Goal: Information Seeking & Learning: Learn about a topic

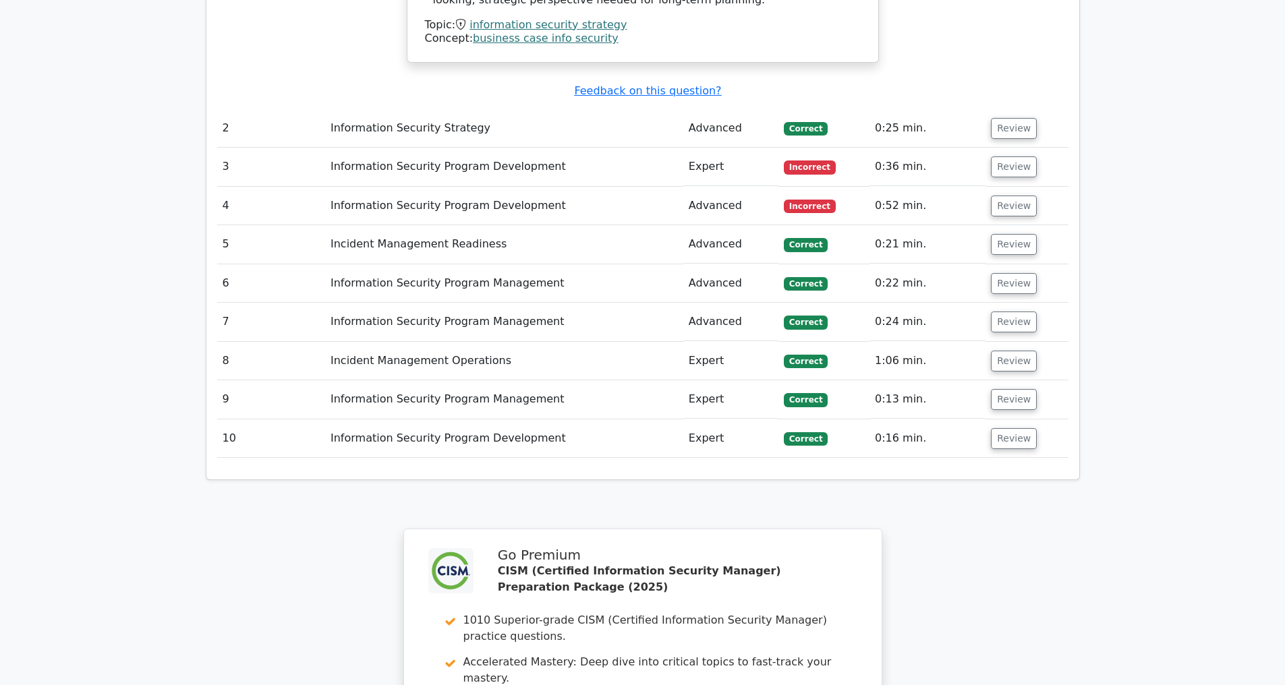
scroll to position [2364, 0]
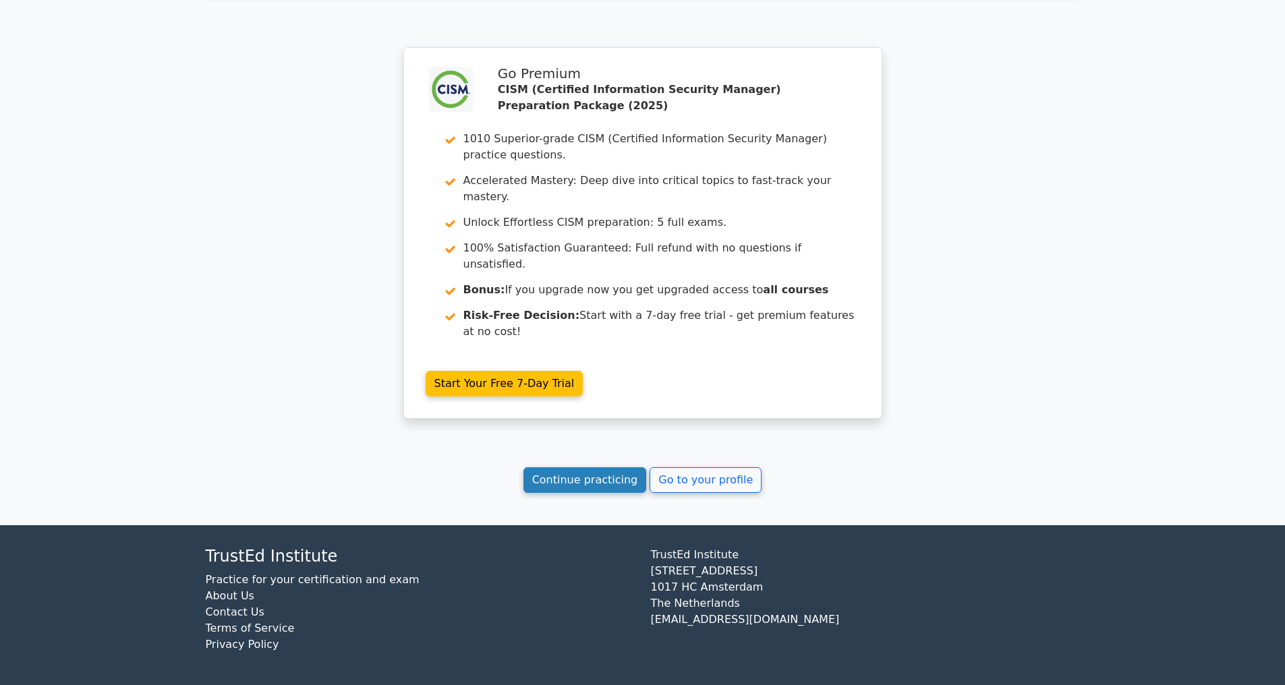
click at [582, 476] on link "Continue practicing" at bounding box center [584, 481] width 123 height 26
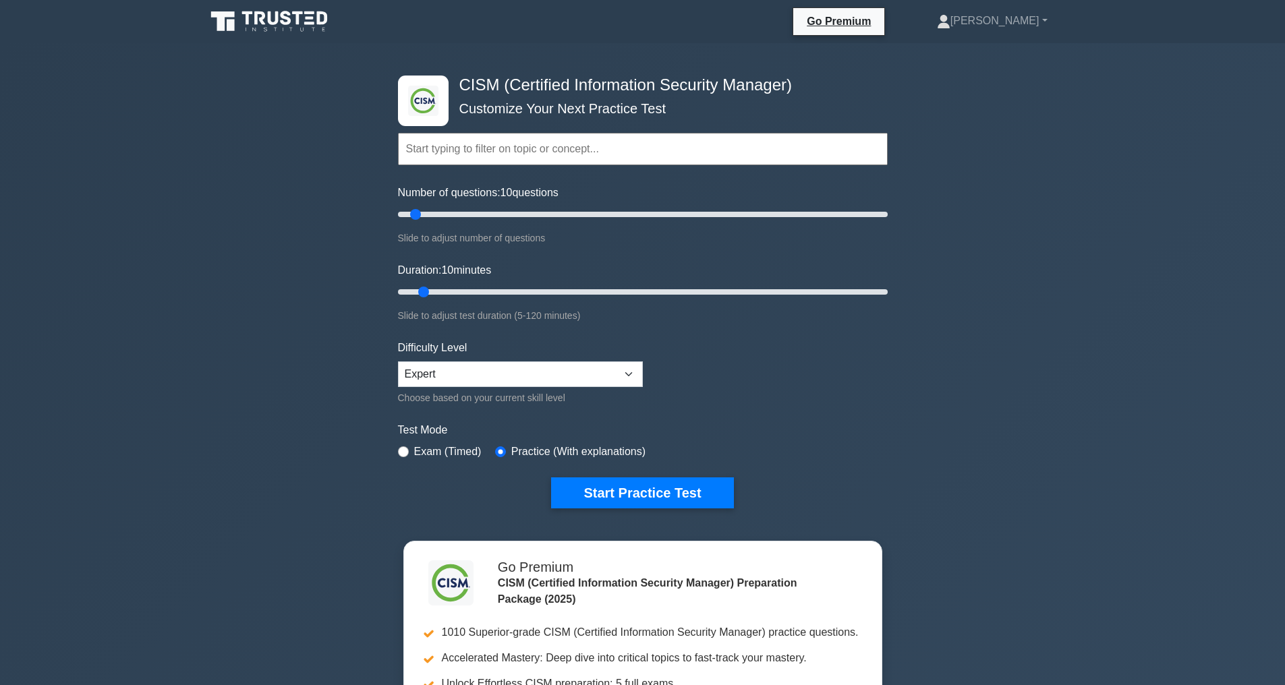
click at [532, 157] on input "text" at bounding box center [643, 149] width 490 height 32
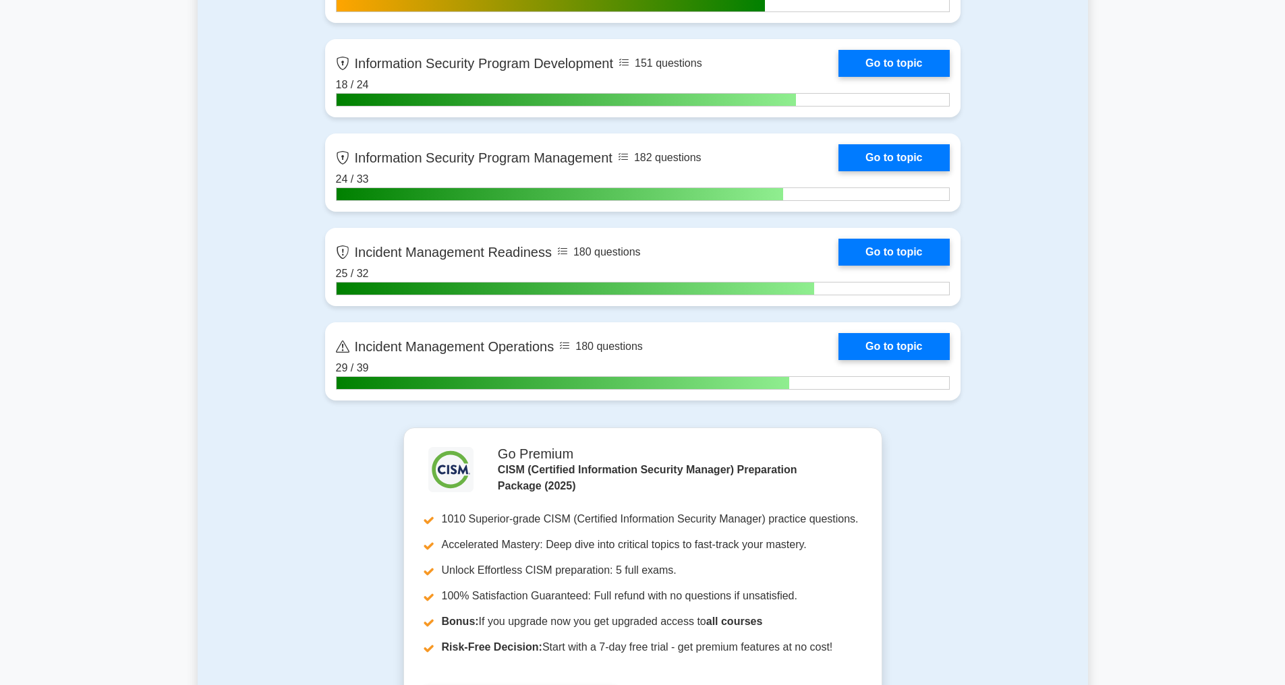
scroll to position [1305, 0]
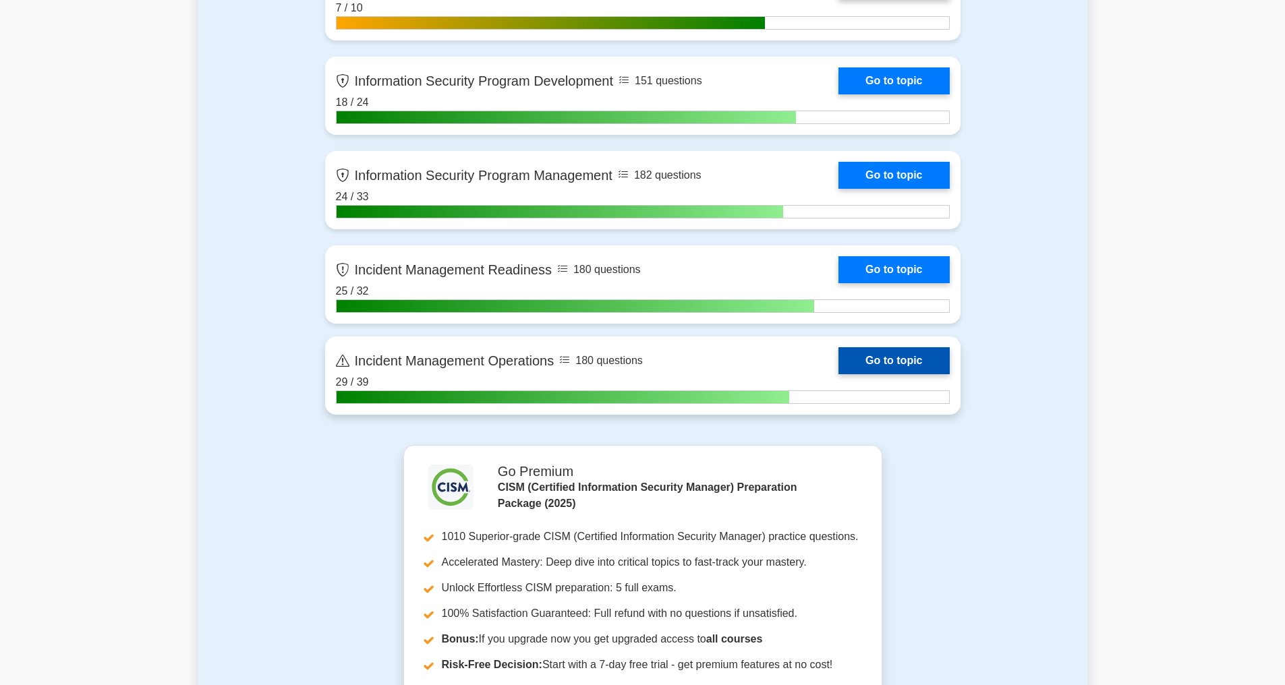
click at [839, 374] on link "Go to topic" at bounding box center [894, 360] width 111 height 27
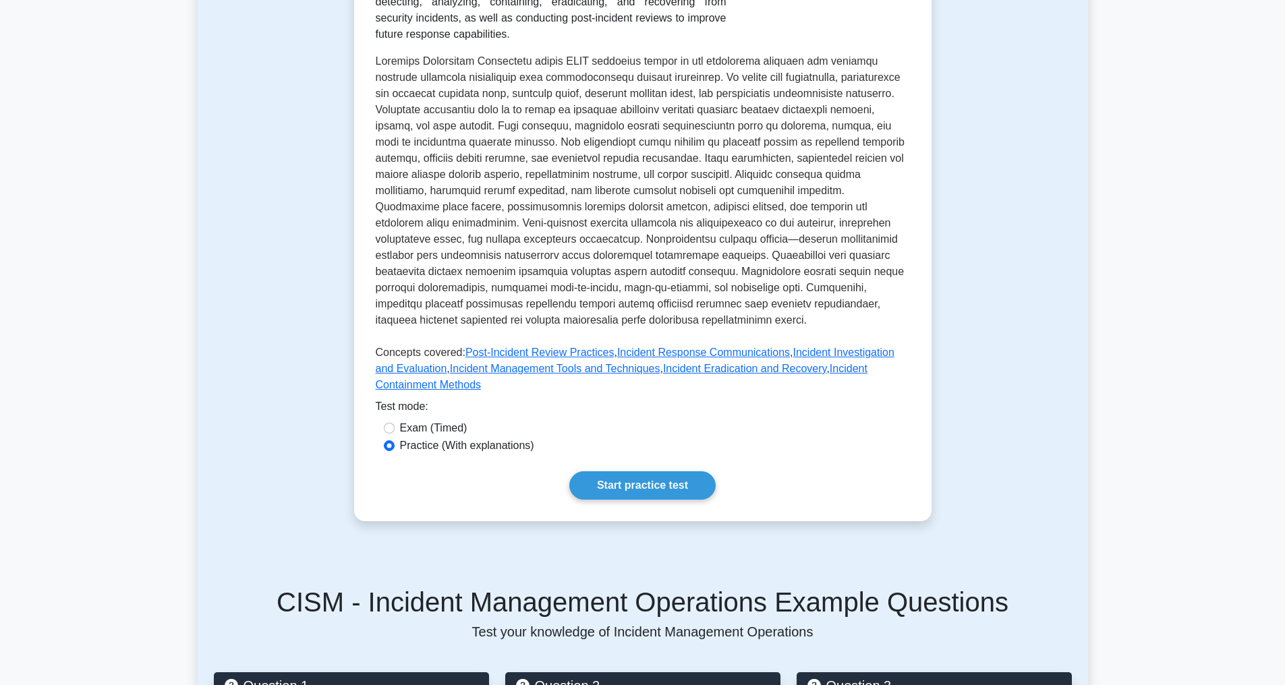
scroll to position [275, 0]
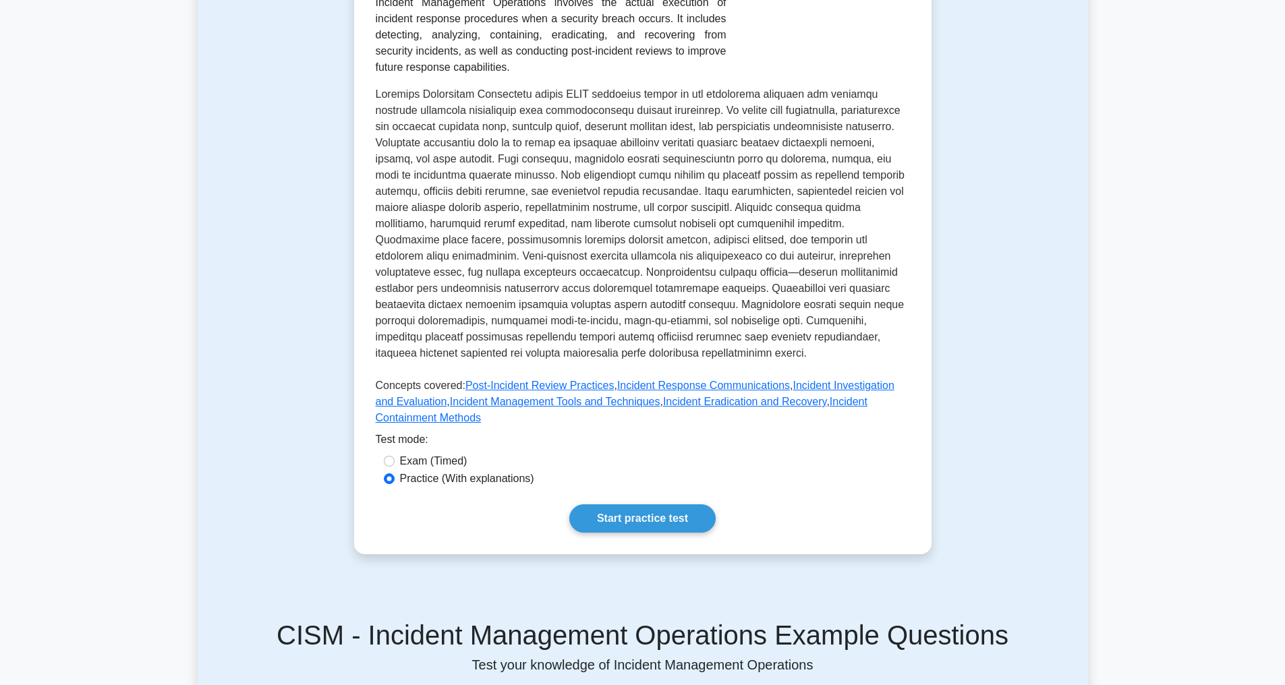
click at [1081, 268] on div "Incident Management Operations Executing incident response procedures to addres…" at bounding box center [643, 207] width 890 height 760
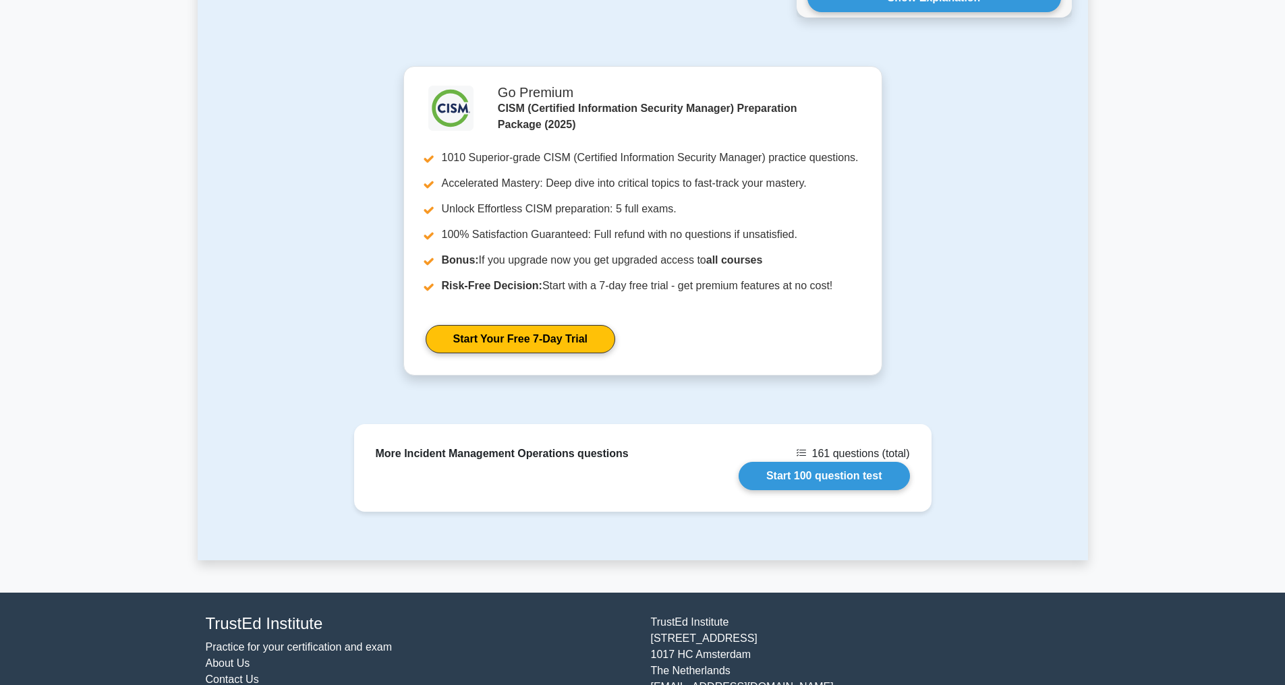
scroll to position [1034, 0]
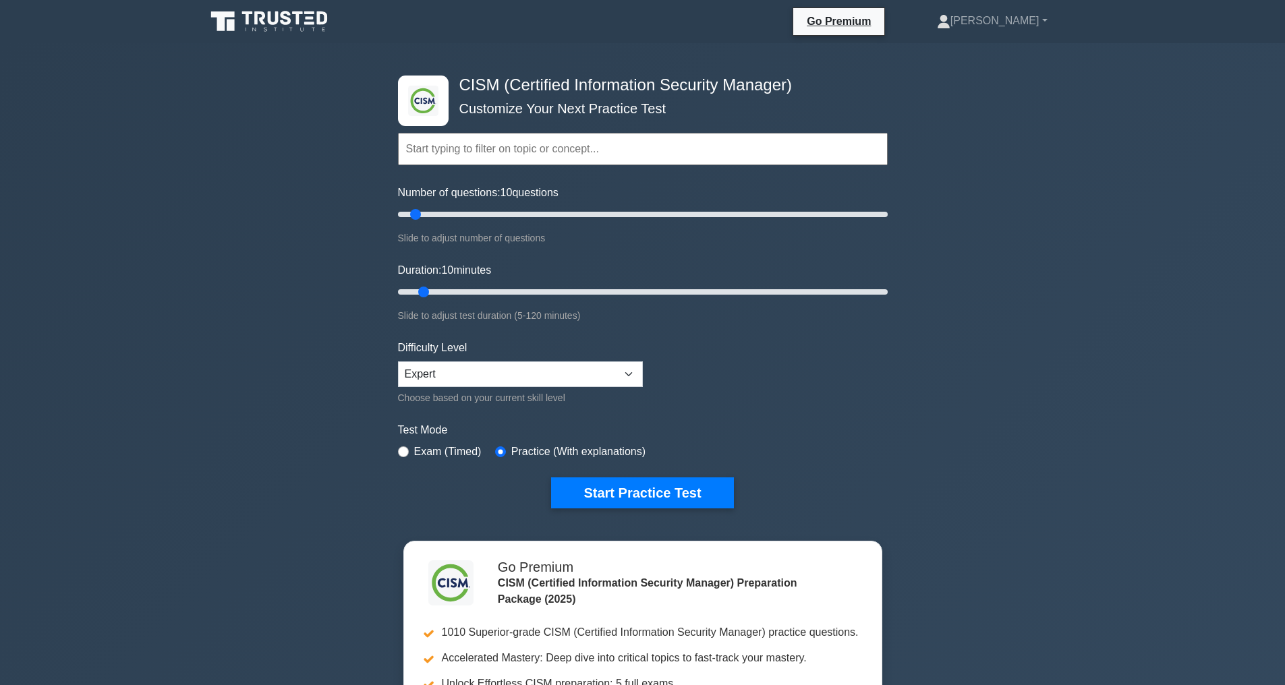
click at [1092, 159] on div ".clsa-1{fill:#f6f7f8;}.clsa-2{fill:#6bb345;}.clsa-3{fill:#1d2e5c;} CISM (Certif…" at bounding box center [642, 455] width 1285 height 824
click at [532, 144] on input "text" at bounding box center [643, 149] width 490 height 32
type input "Information Security Risk Management"
click at [551, 478] on button "Start Practice Test" at bounding box center [642, 493] width 182 height 31
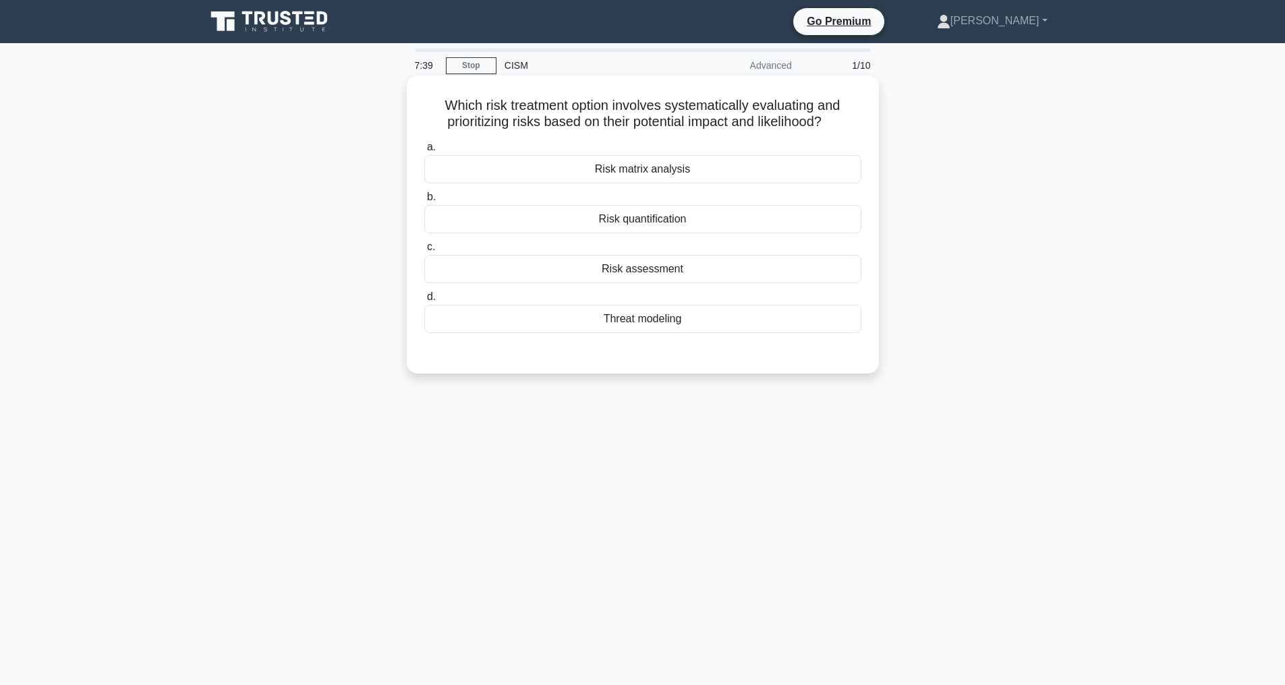
click at [636, 266] on div "Risk assessment" at bounding box center [642, 269] width 437 height 28
click at [424, 252] on input "c. Risk assessment" at bounding box center [424, 247] width 0 height 9
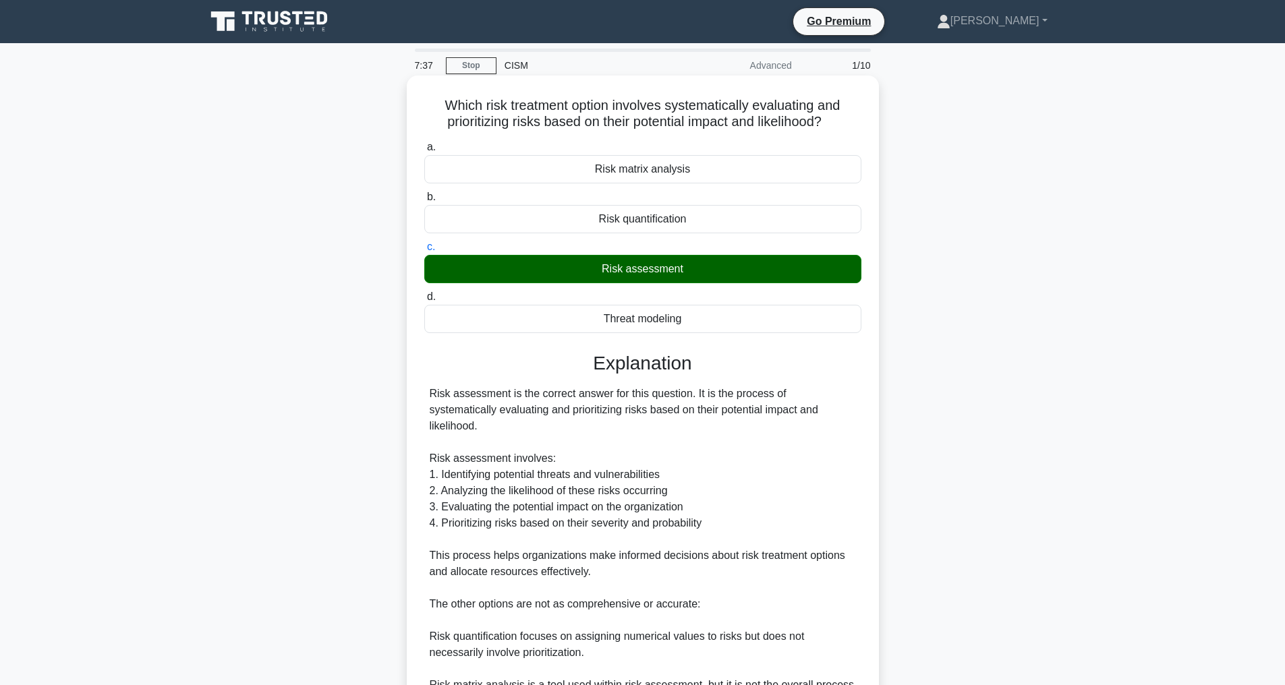
scroll to position [211, 0]
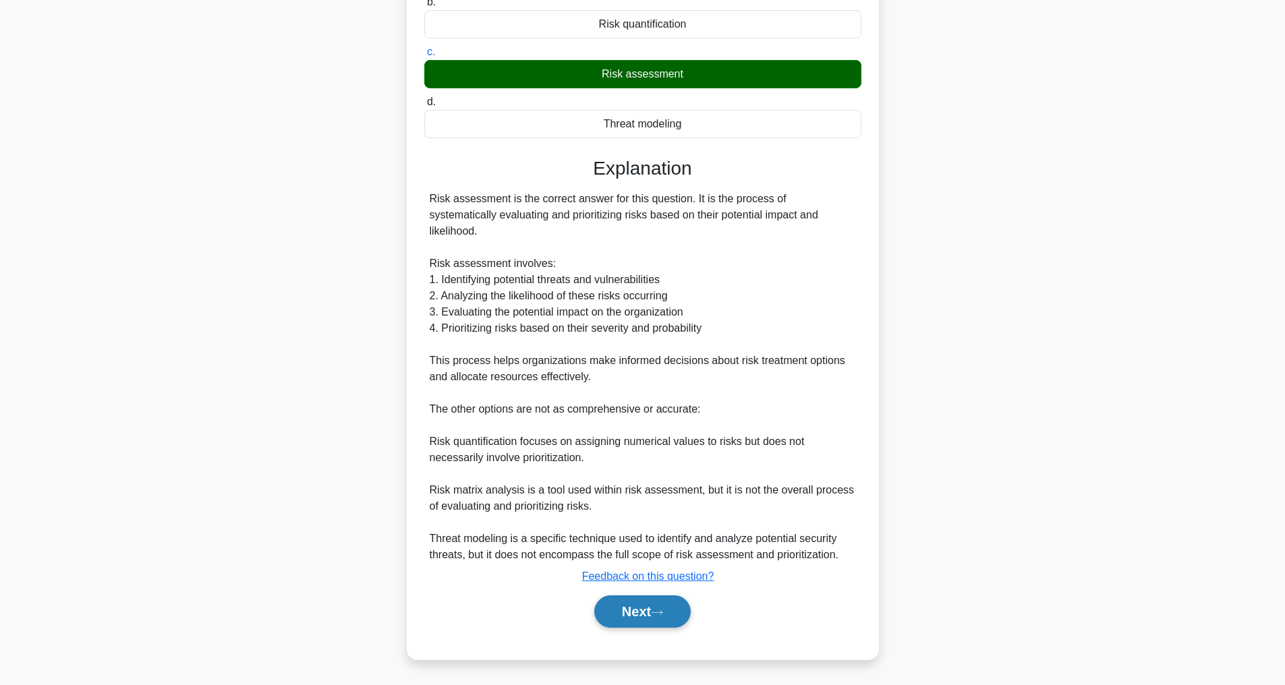
click at [620, 614] on button "Next" at bounding box center [642, 612] width 96 height 32
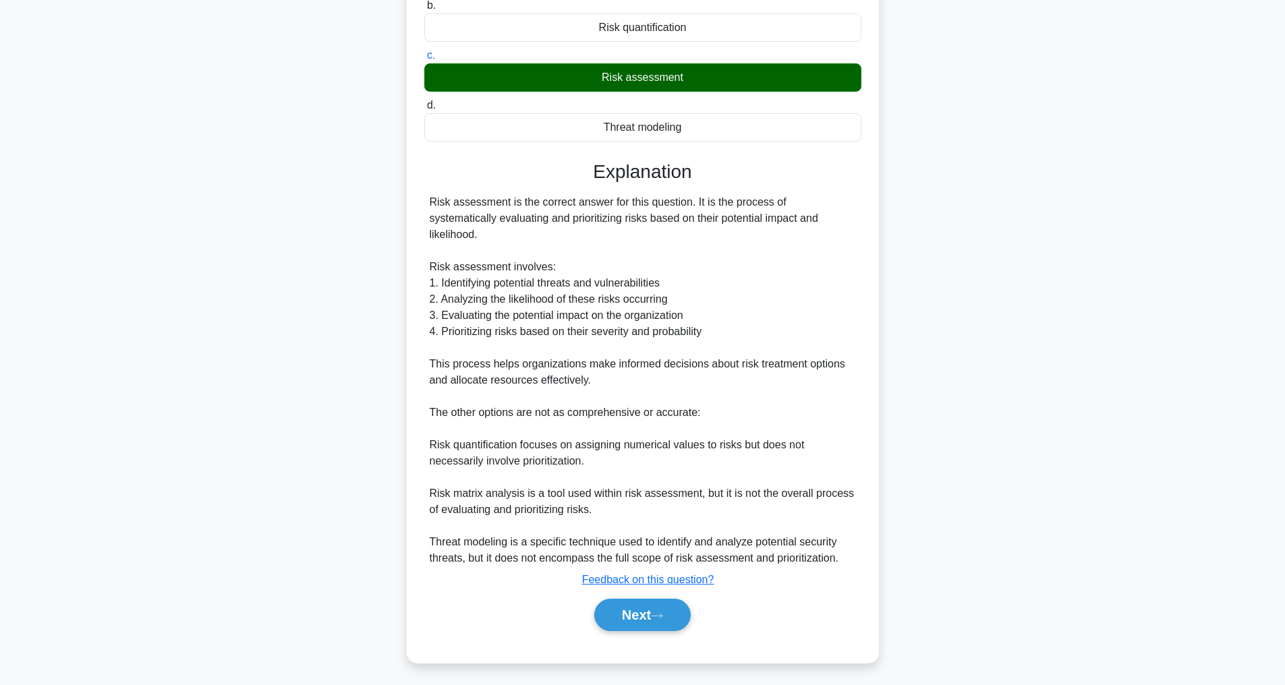
scroll to position [43, 0]
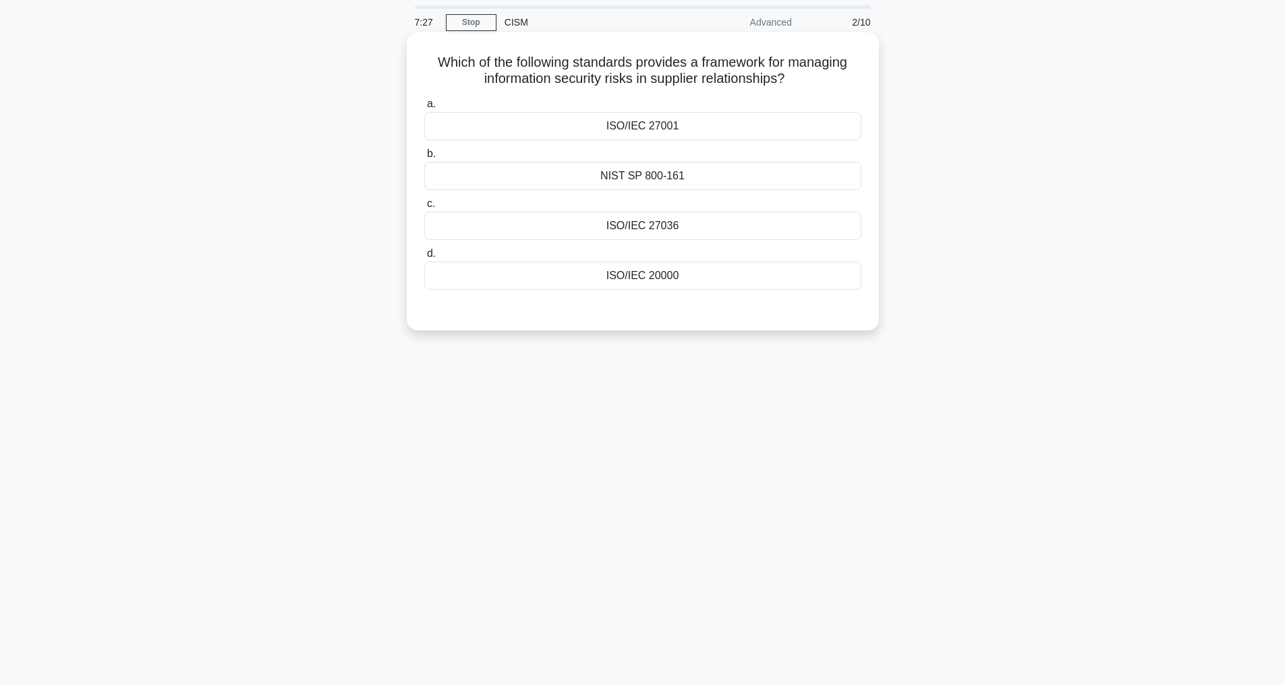
click at [646, 125] on div "ISO/IEC 27001" at bounding box center [642, 126] width 437 height 28
click at [424, 109] on input "a. ISO/IEC 27001" at bounding box center [424, 104] width 0 height 9
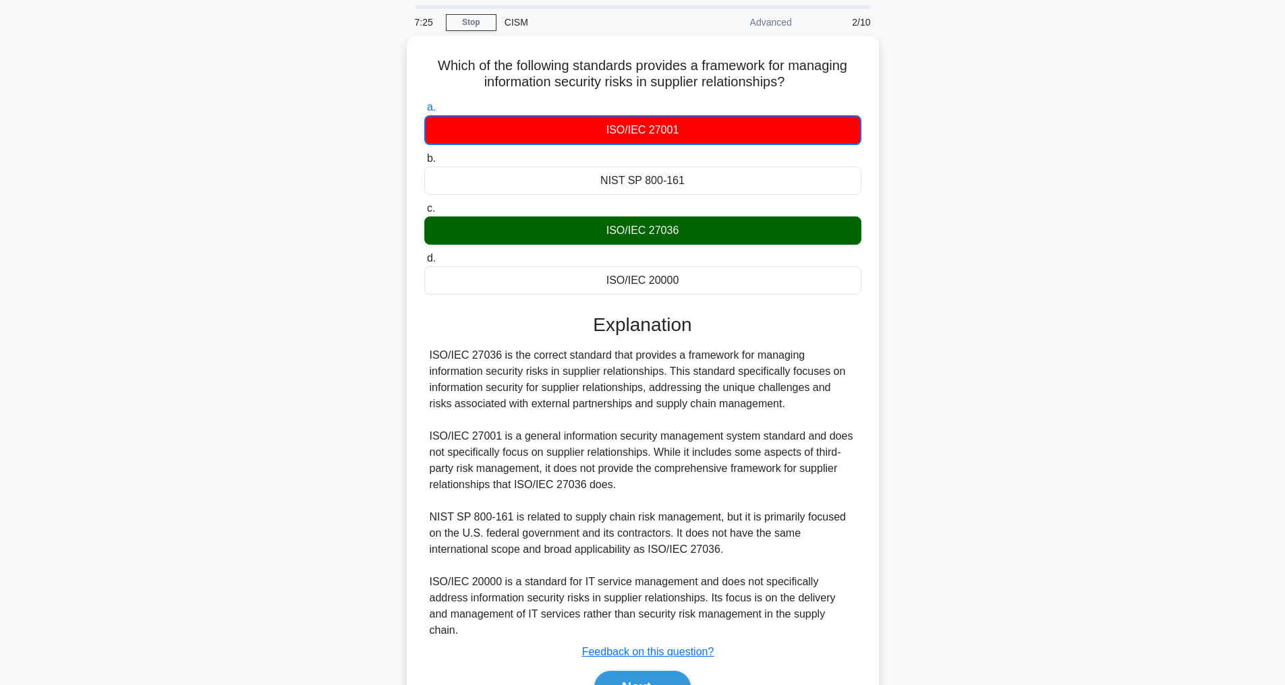
scroll to position [132, 0]
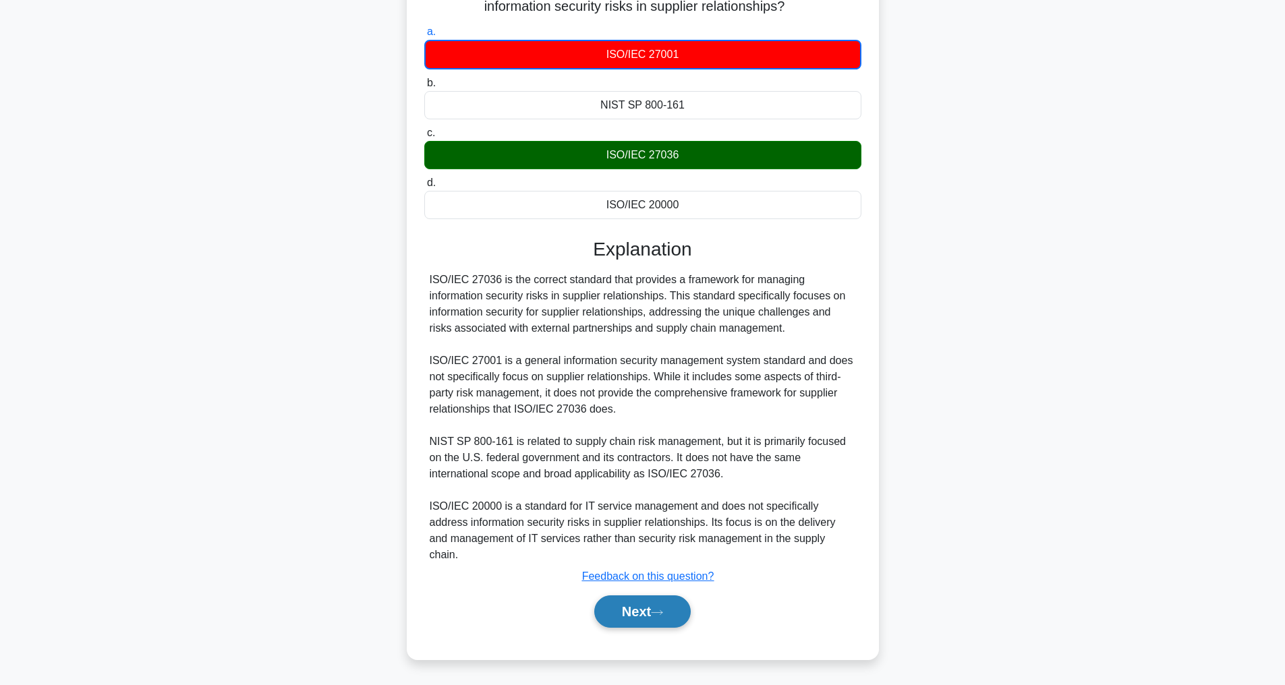
click at [631, 617] on button "Next" at bounding box center [642, 612] width 96 height 32
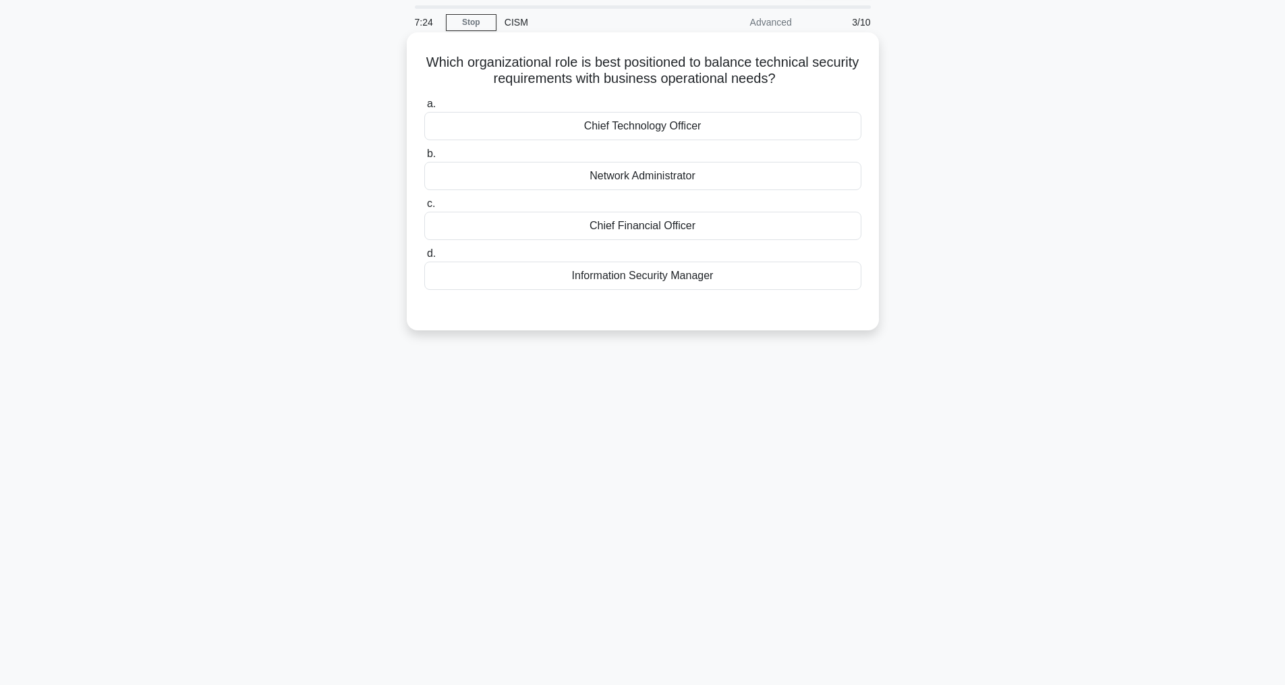
scroll to position [43, 0]
click at [652, 123] on div "Chief Technology Officer" at bounding box center [642, 126] width 437 height 28
click at [424, 109] on input "a. Chief Technology Officer" at bounding box center [424, 104] width 0 height 9
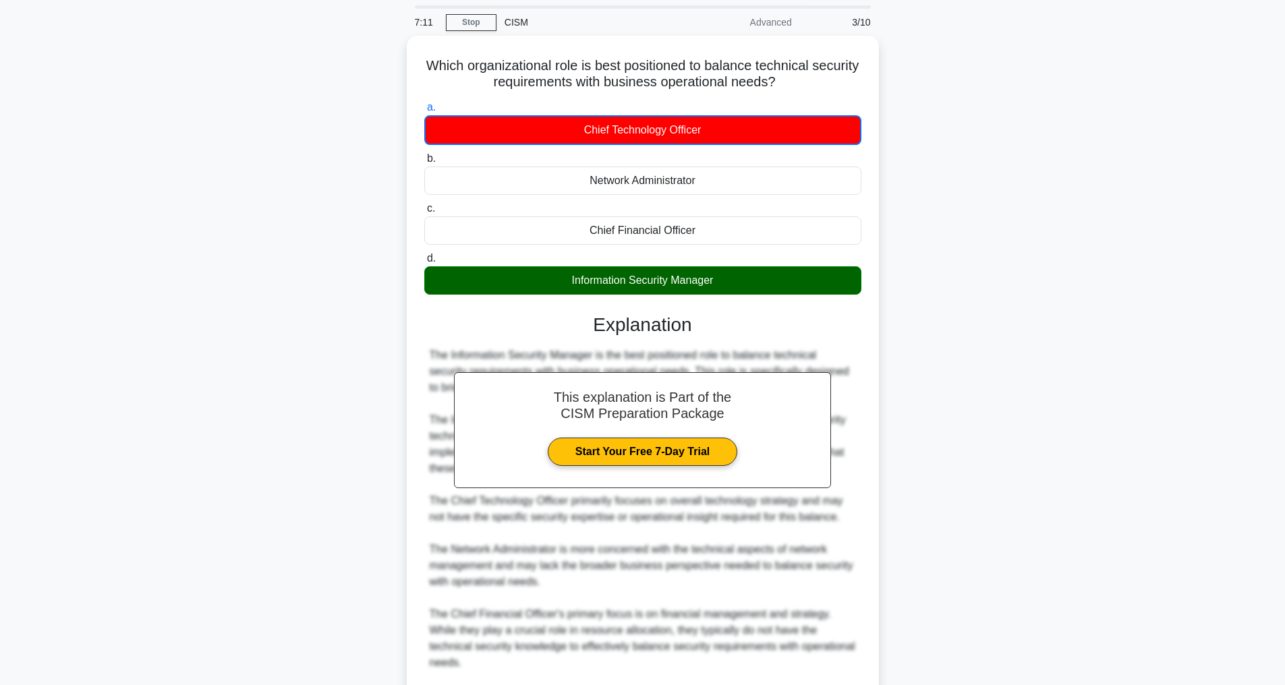
scroll to position [277, 0]
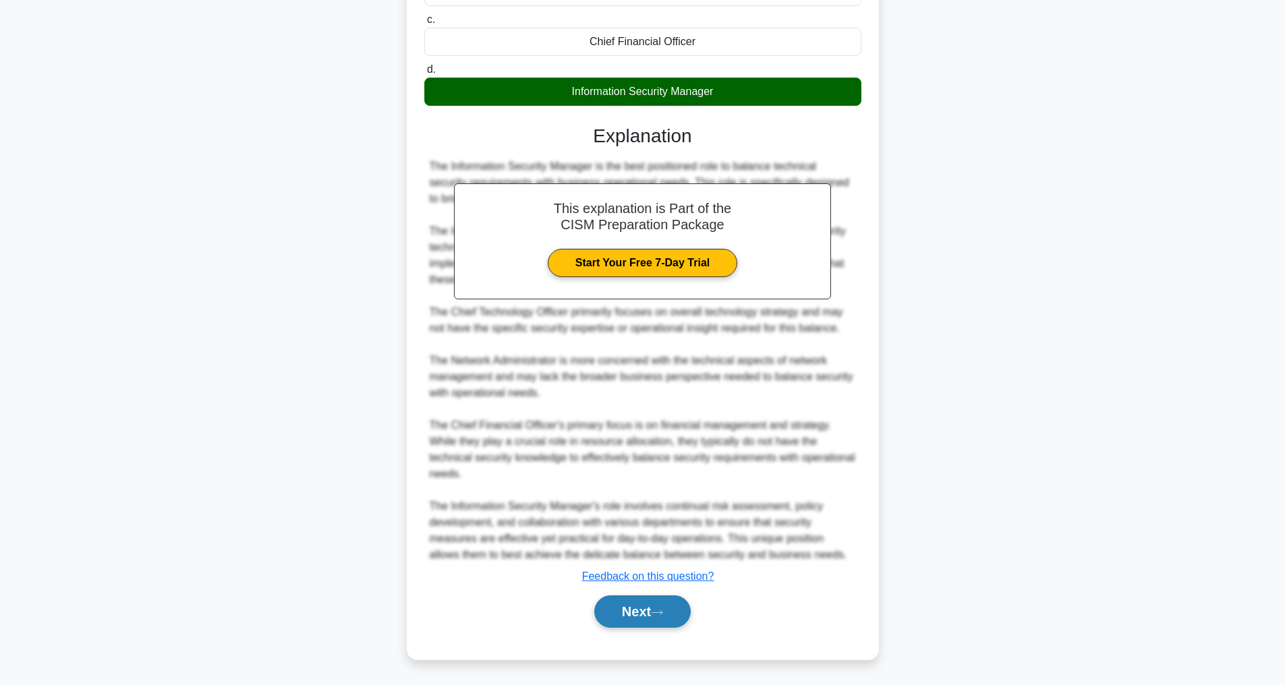
click at [642, 611] on button "Next" at bounding box center [642, 612] width 96 height 32
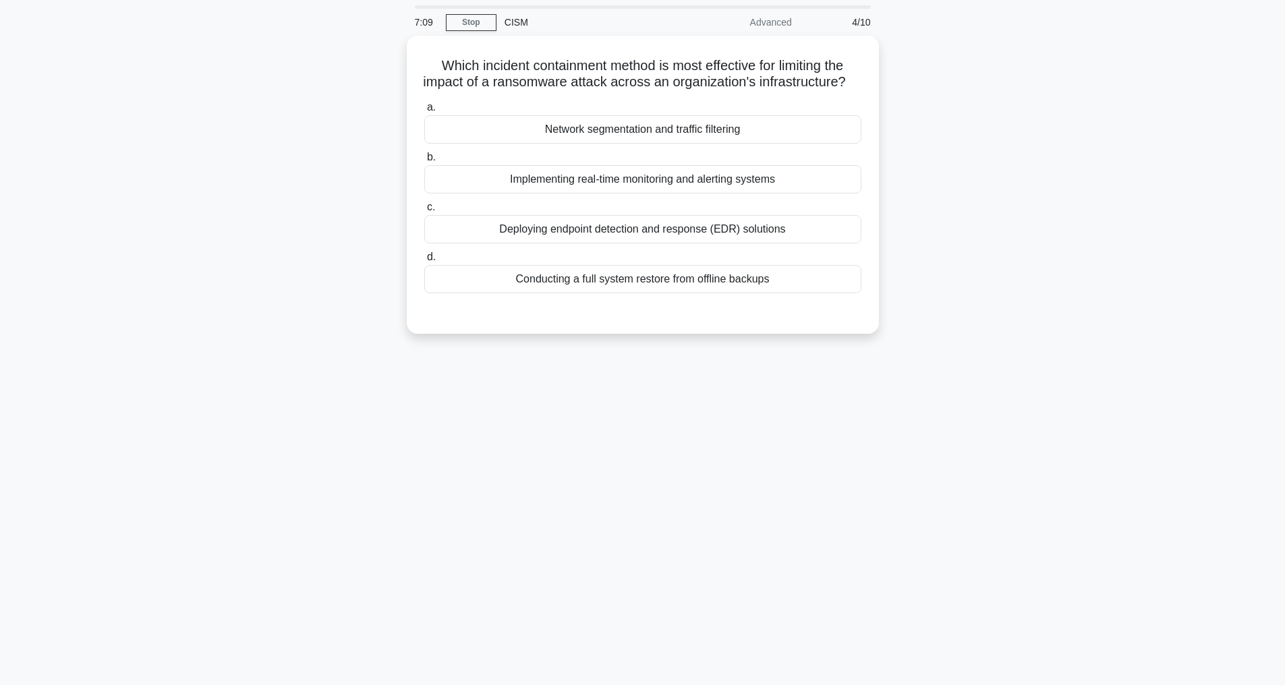
scroll to position [43, 0]
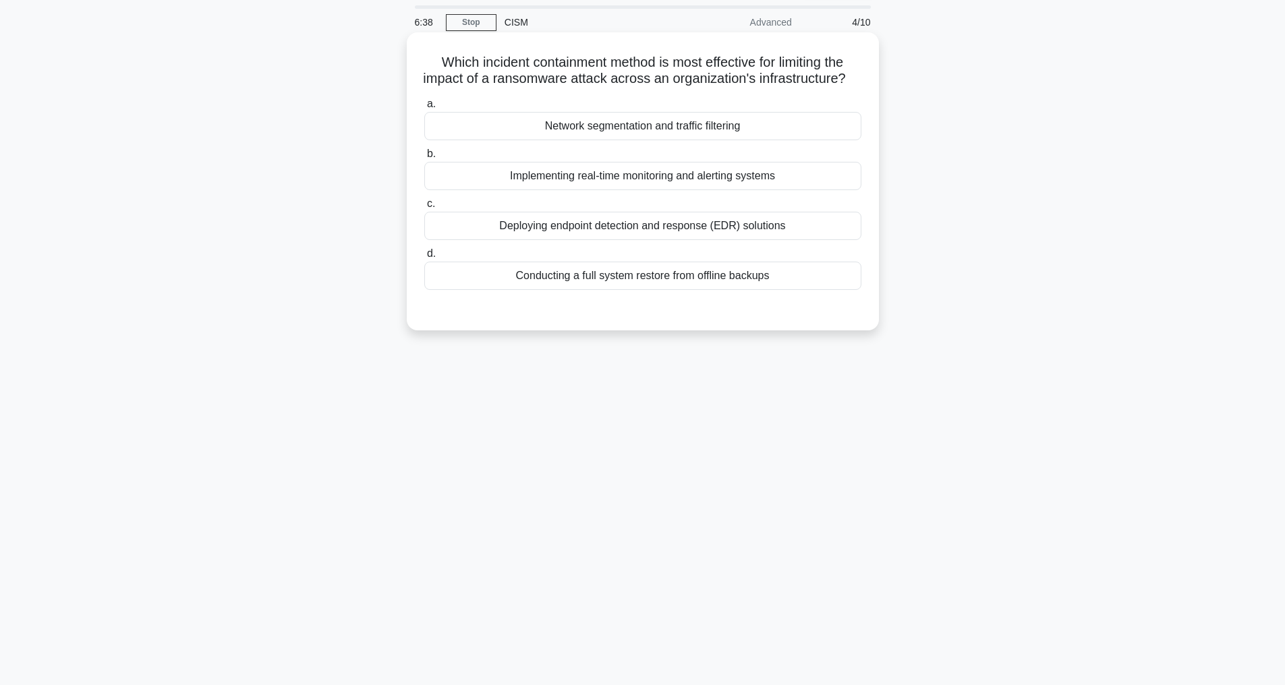
click at [602, 233] on div "Deploying endpoint detection and response (EDR) solutions" at bounding box center [642, 226] width 437 height 28
click at [424, 208] on input "c. Deploying endpoint detection and response (EDR) solutions" at bounding box center [424, 204] width 0 height 9
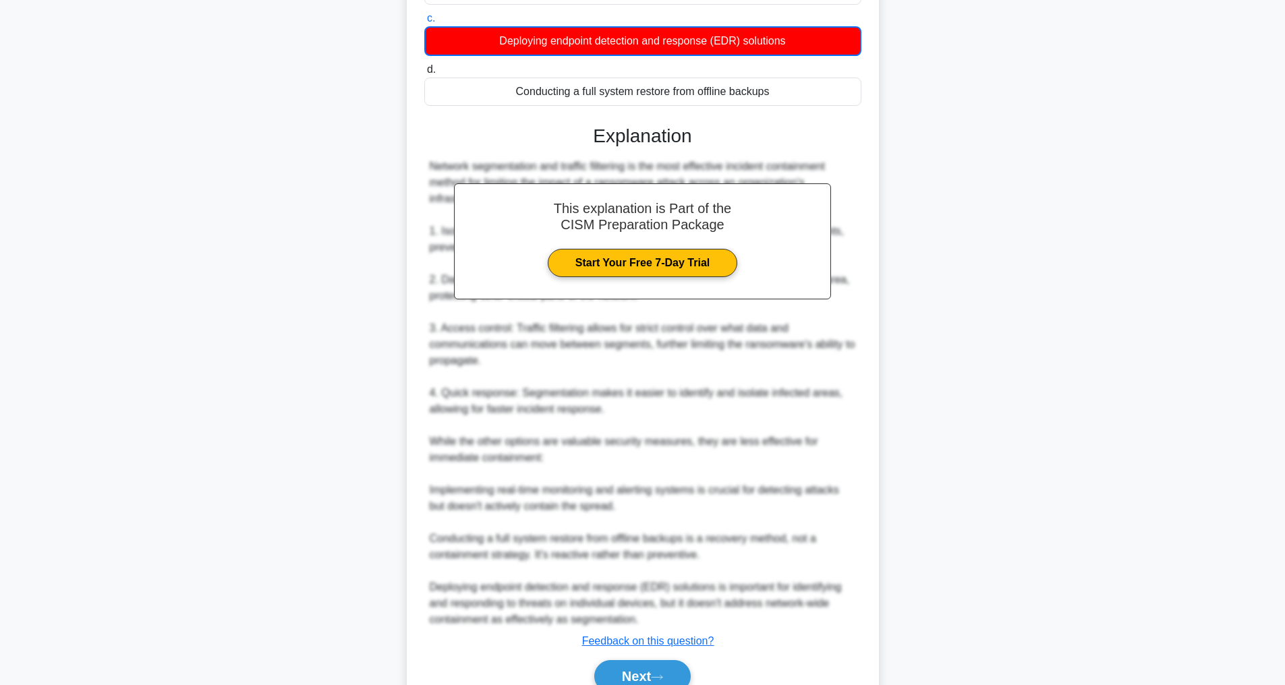
scroll to position [326, 0]
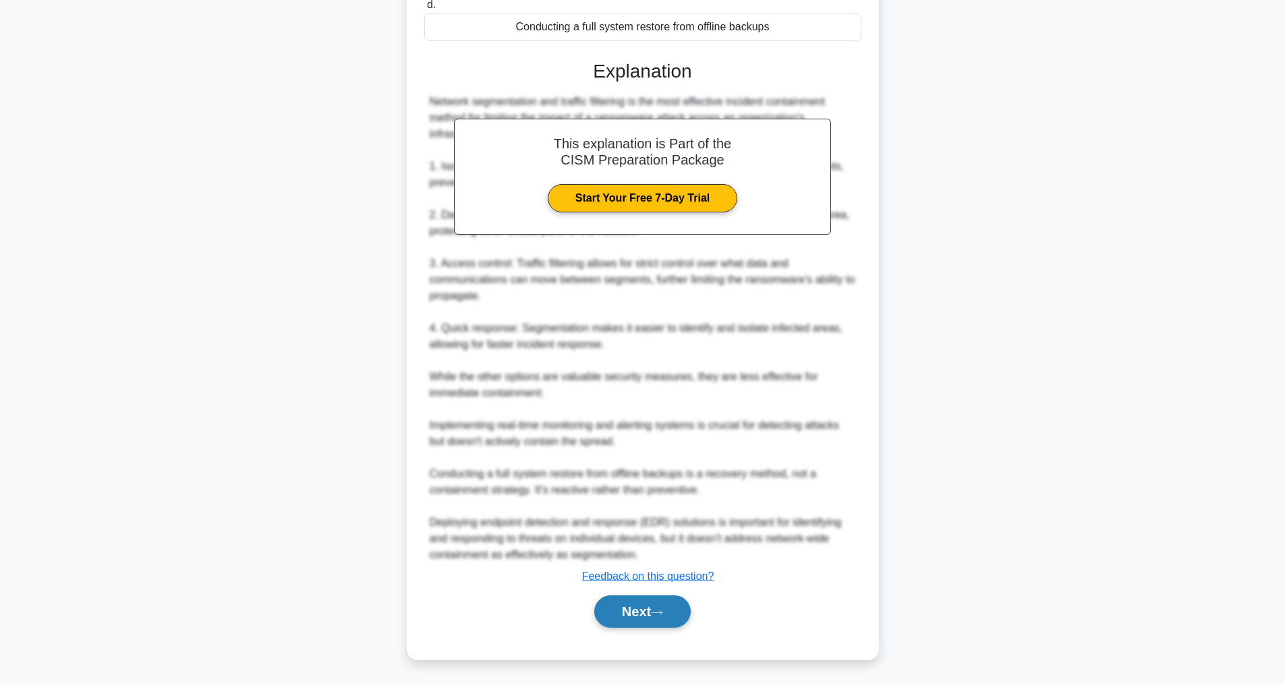
click at [629, 613] on button "Next" at bounding box center [642, 612] width 96 height 32
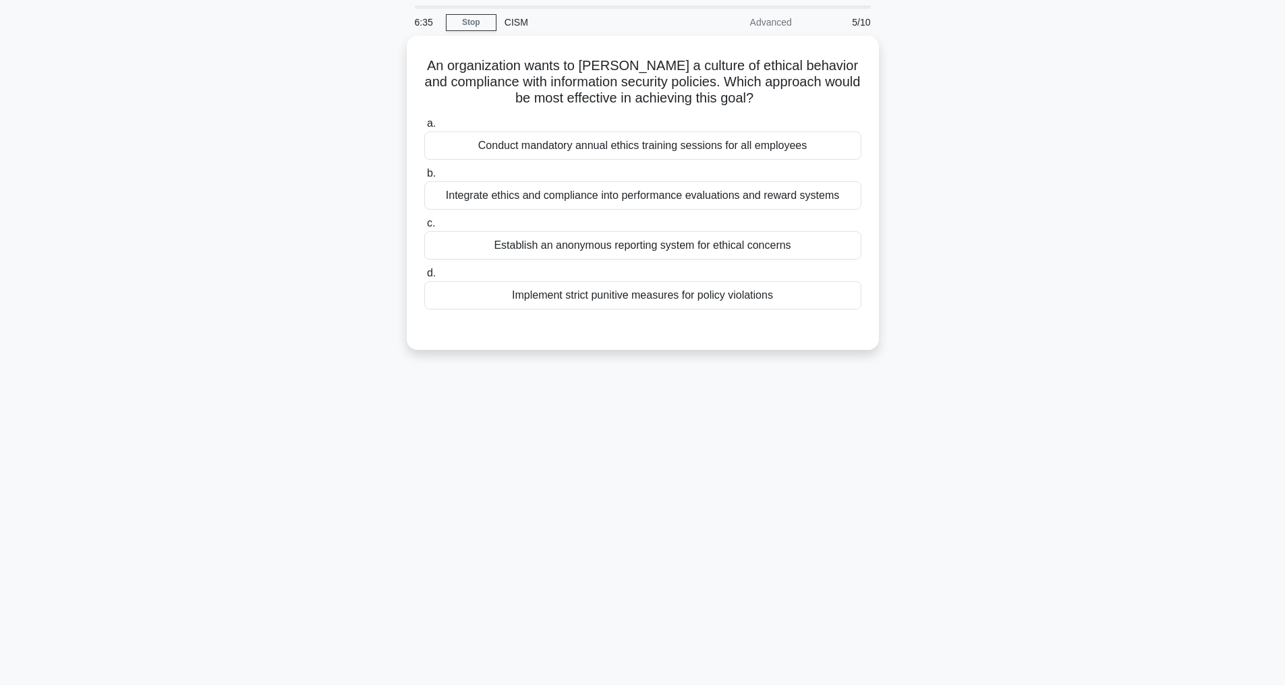
scroll to position [43, 0]
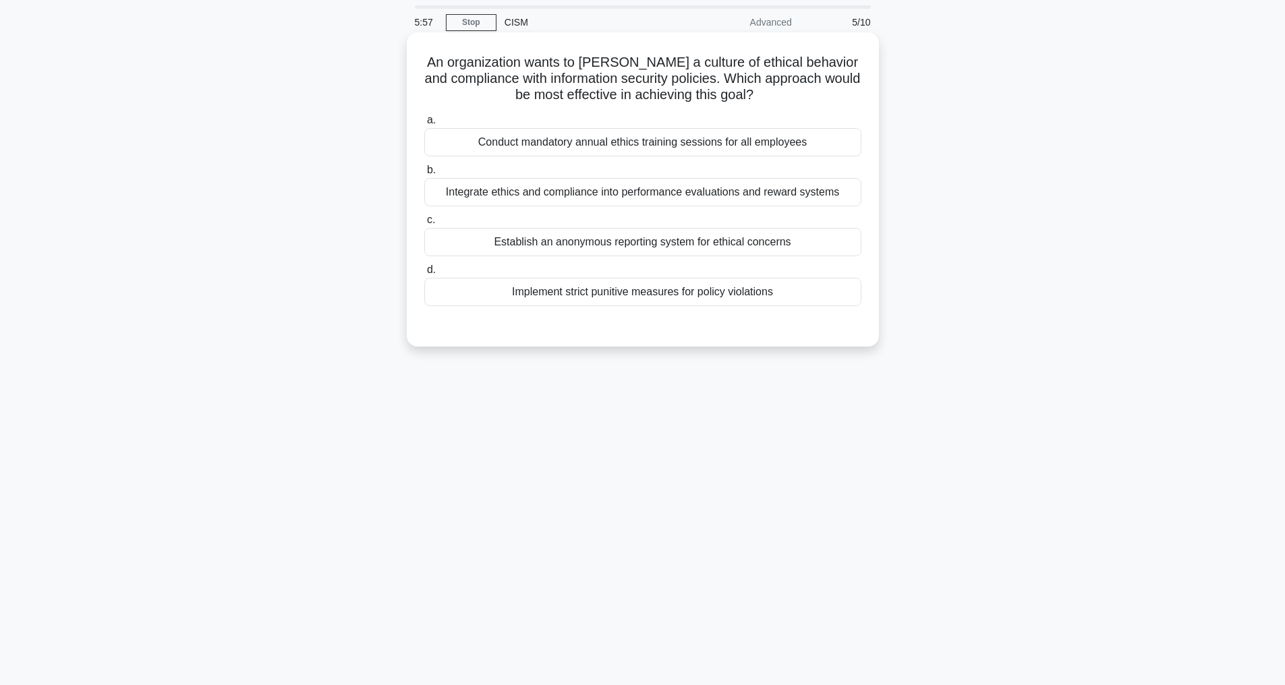
click at [526, 190] on div "Integrate ethics and compliance into performance evaluations and reward systems" at bounding box center [642, 192] width 437 height 28
click at [424, 175] on input "b. Integrate ethics and compliance into performance evaluations and reward syst…" at bounding box center [424, 170] width 0 height 9
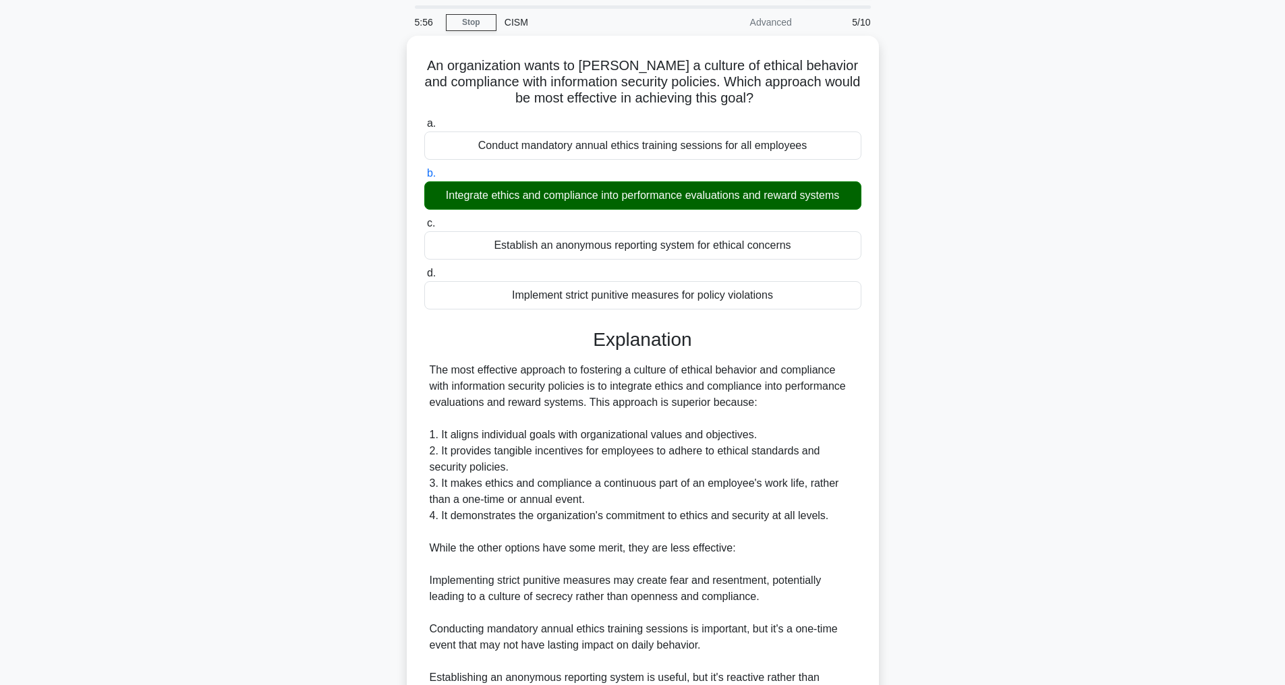
scroll to position [276, 0]
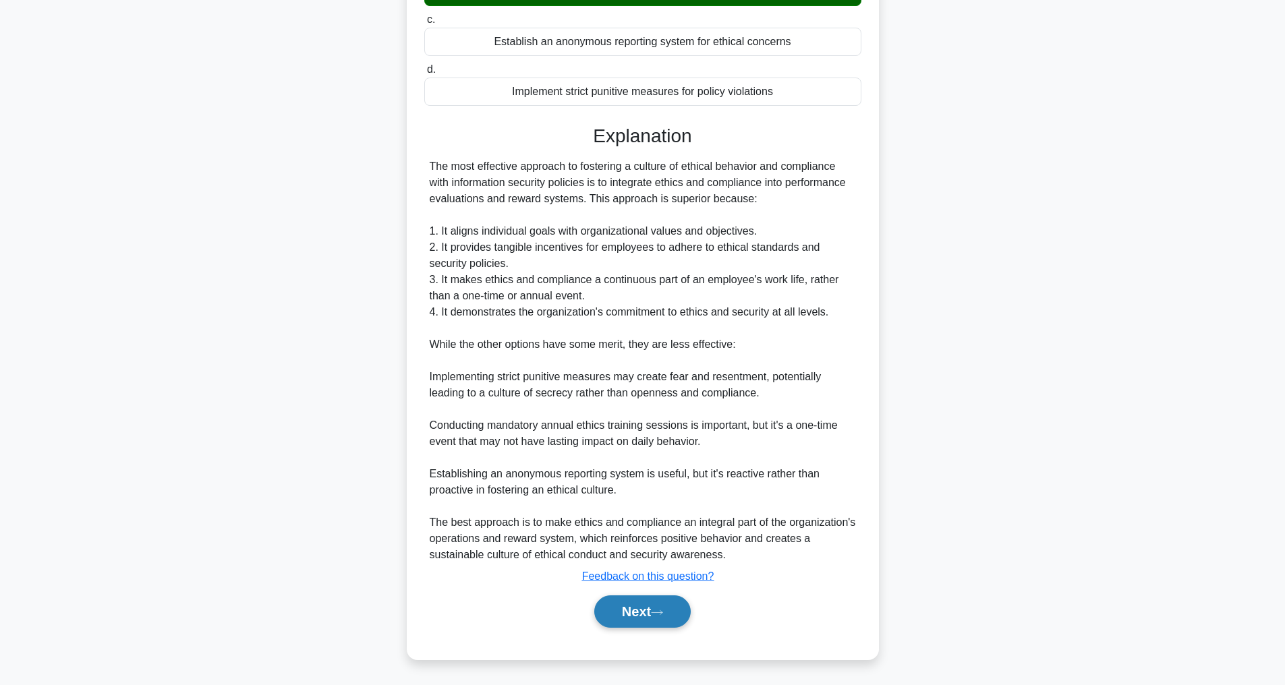
click at [594, 608] on button "Next" at bounding box center [642, 612] width 96 height 32
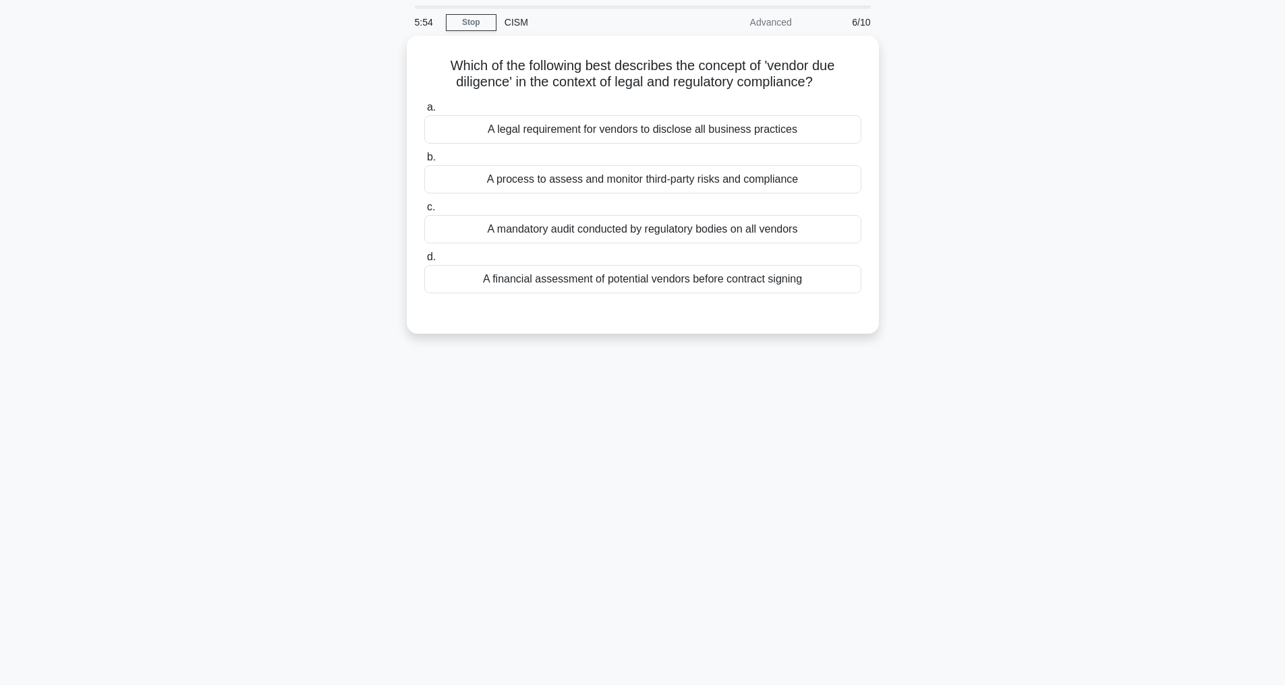
scroll to position [43, 0]
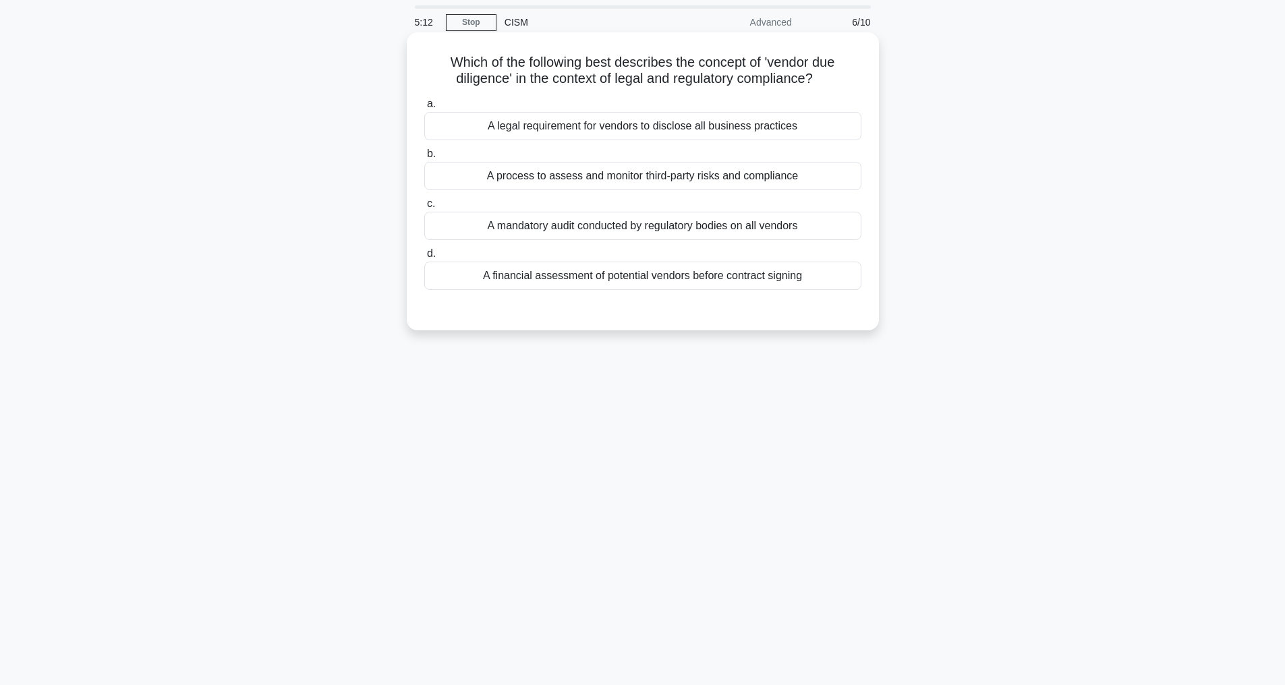
click at [586, 130] on div "A legal requirement for vendors to disclose all business practices" at bounding box center [642, 126] width 437 height 28
click at [424, 109] on input "a. A legal requirement for vendors to disclose all business practices" at bounding box center [424, 104] width 0 height 9
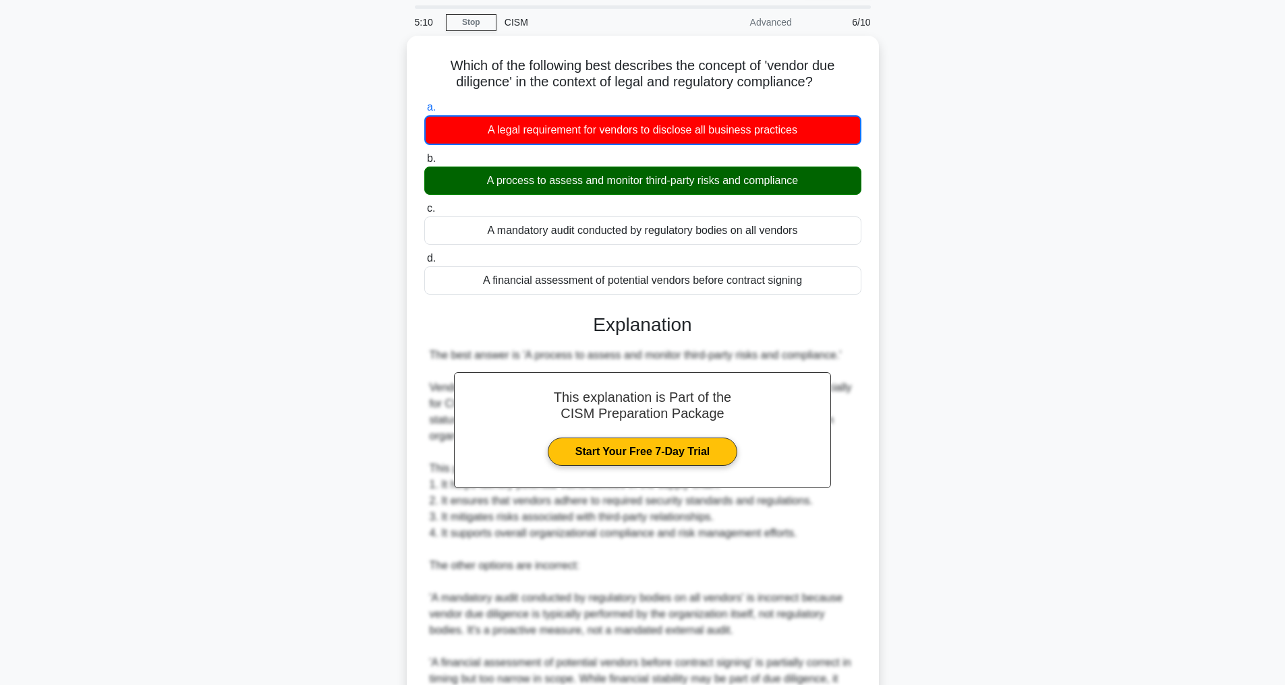
scroll to position [261, 0]
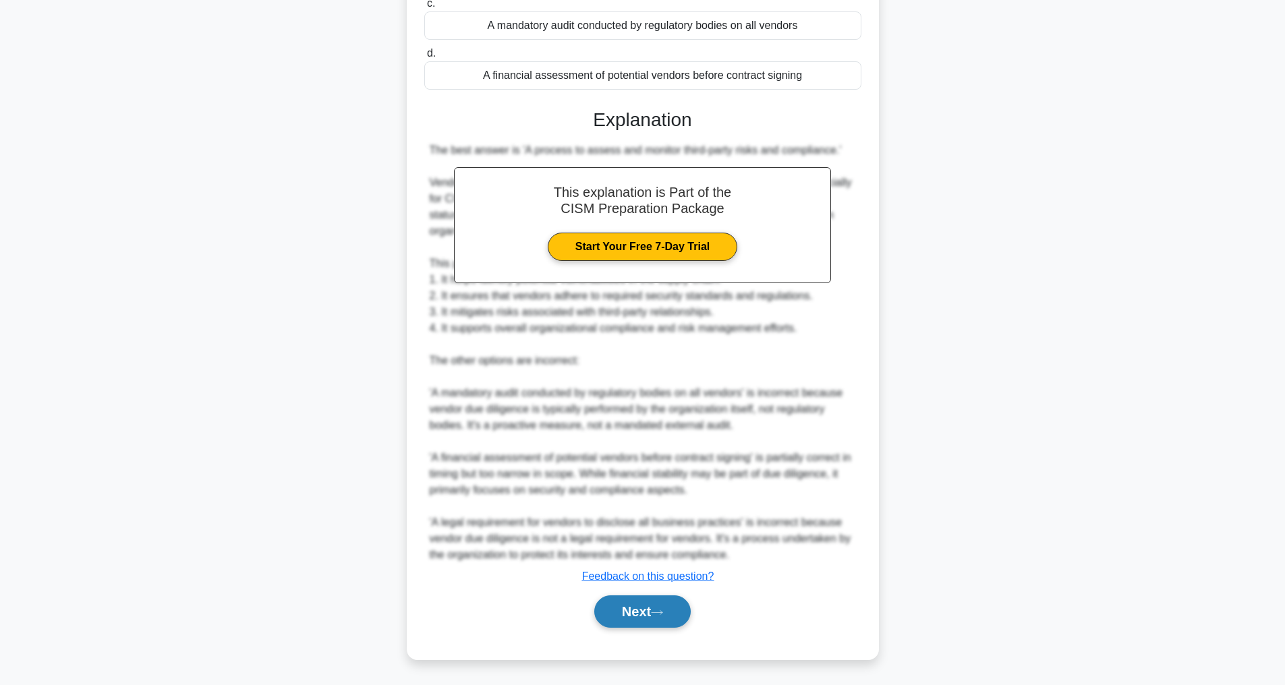
click at [629, 610] on button "Next" at bounding box center [642, 612] width 96 height 32
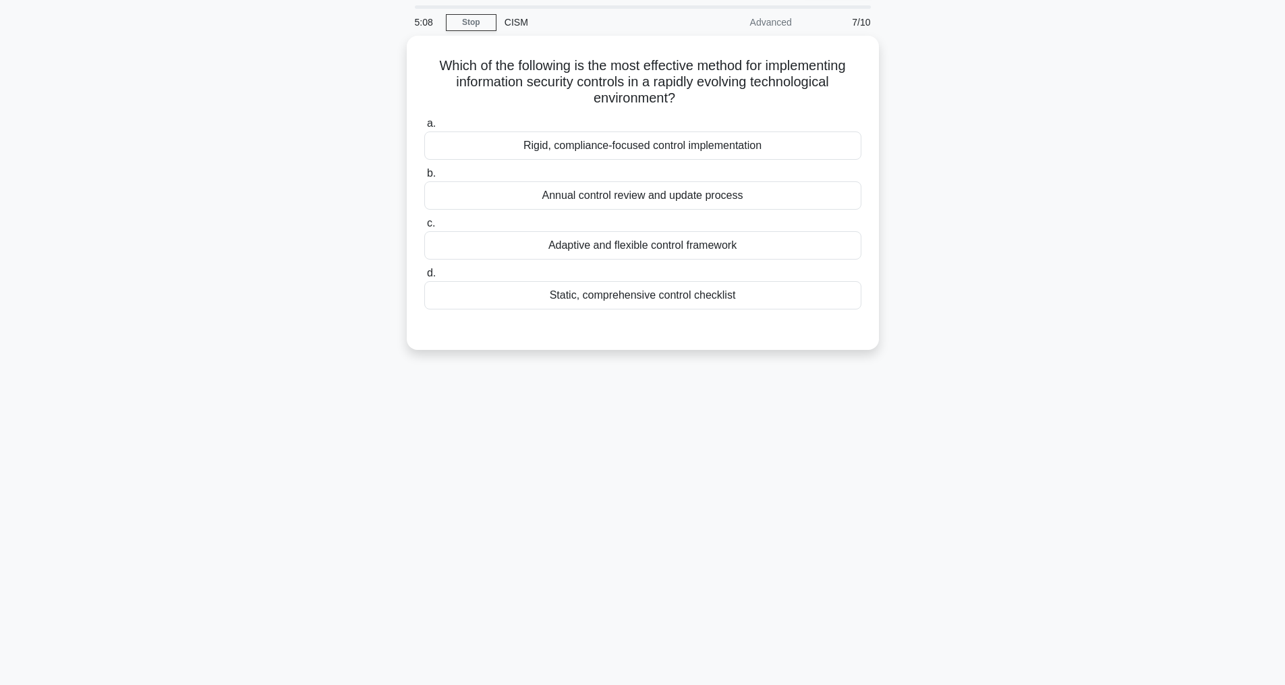
scroll to position [43, 0]
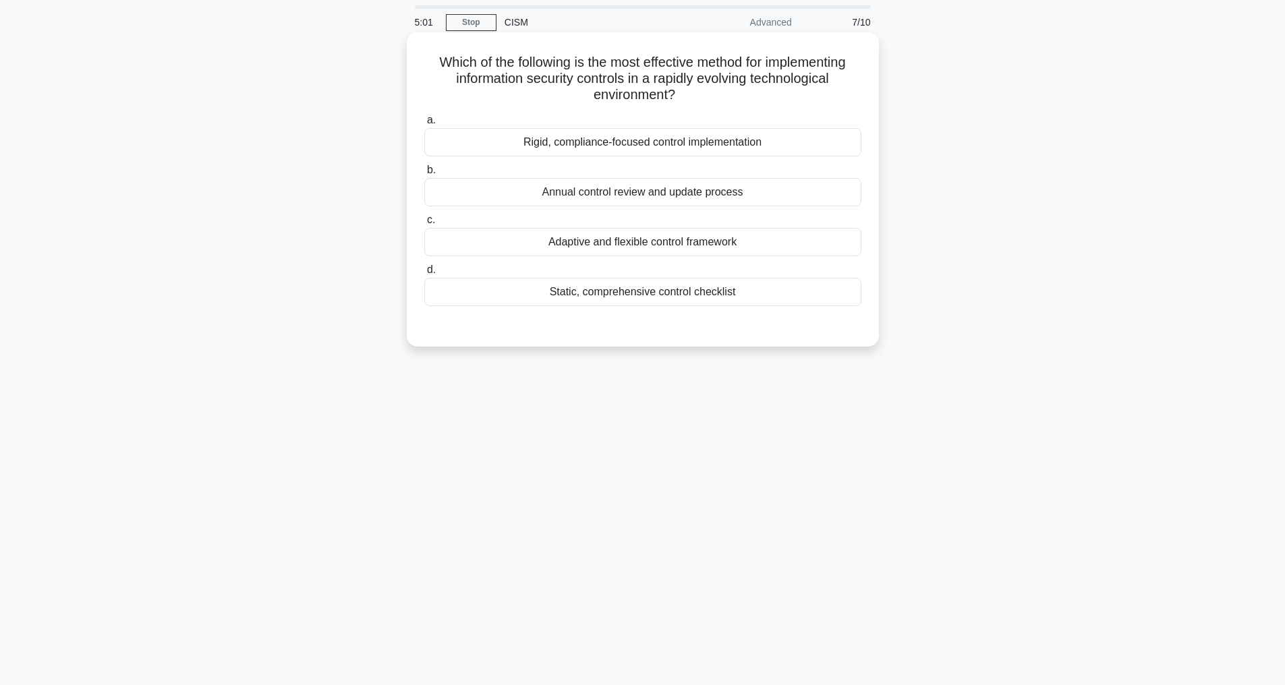
click at [598, 239] on div "Adaptive and flexible control framework" at bounding box center [642, 242] width 437 height 28
click at [424, 225] on input "c. Adaptive and flexible control framework" at bounding box center [424, 220] width 0 height 9
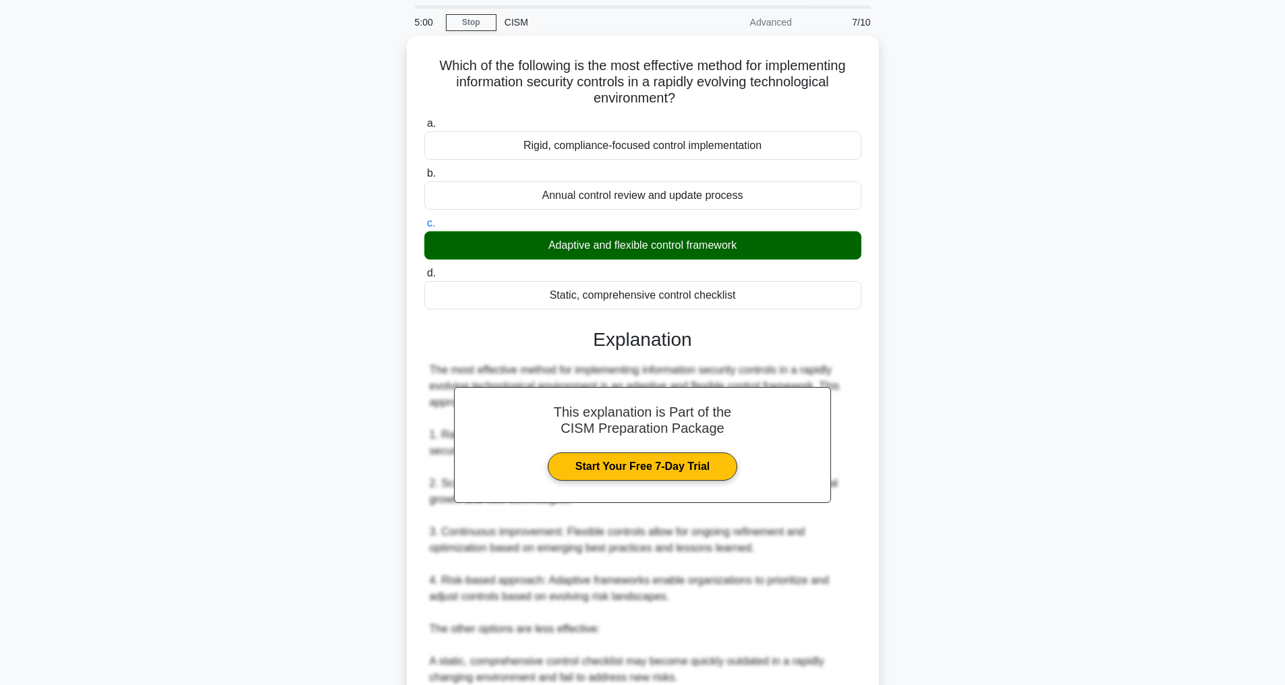
scroll to position [292, 0]
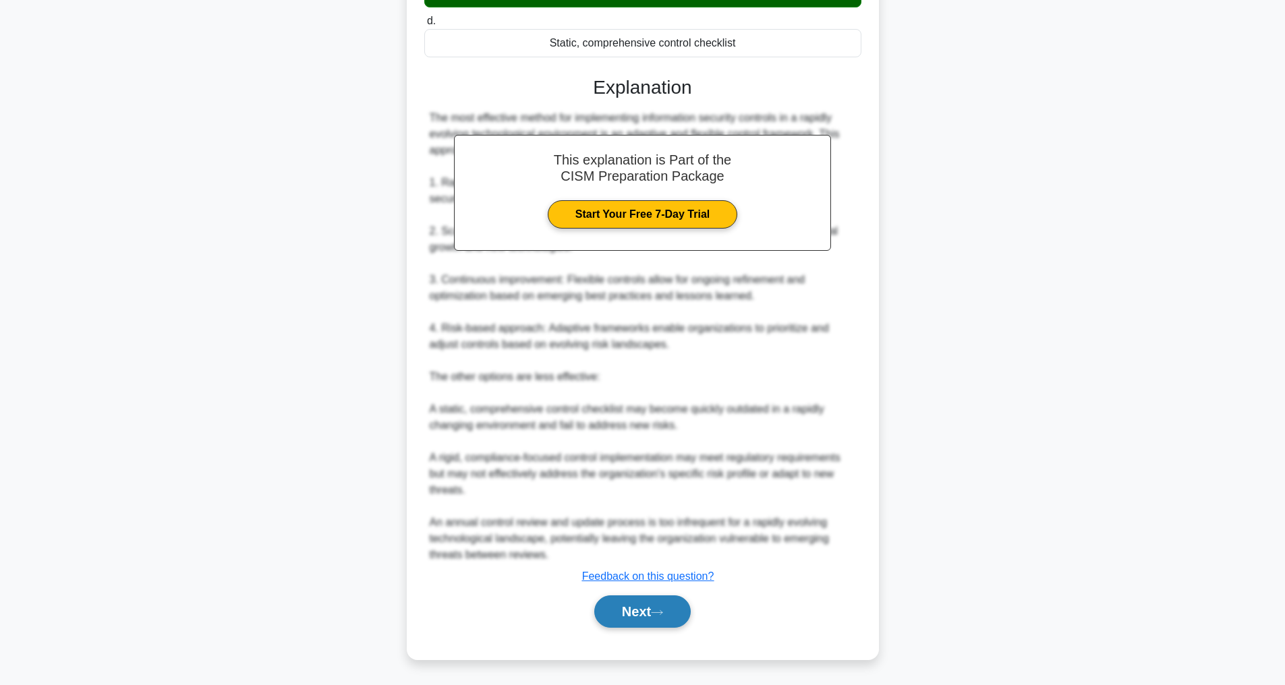
click at [648, 618] on button "Next" at bounding box center [642, 612] width 96 height 32
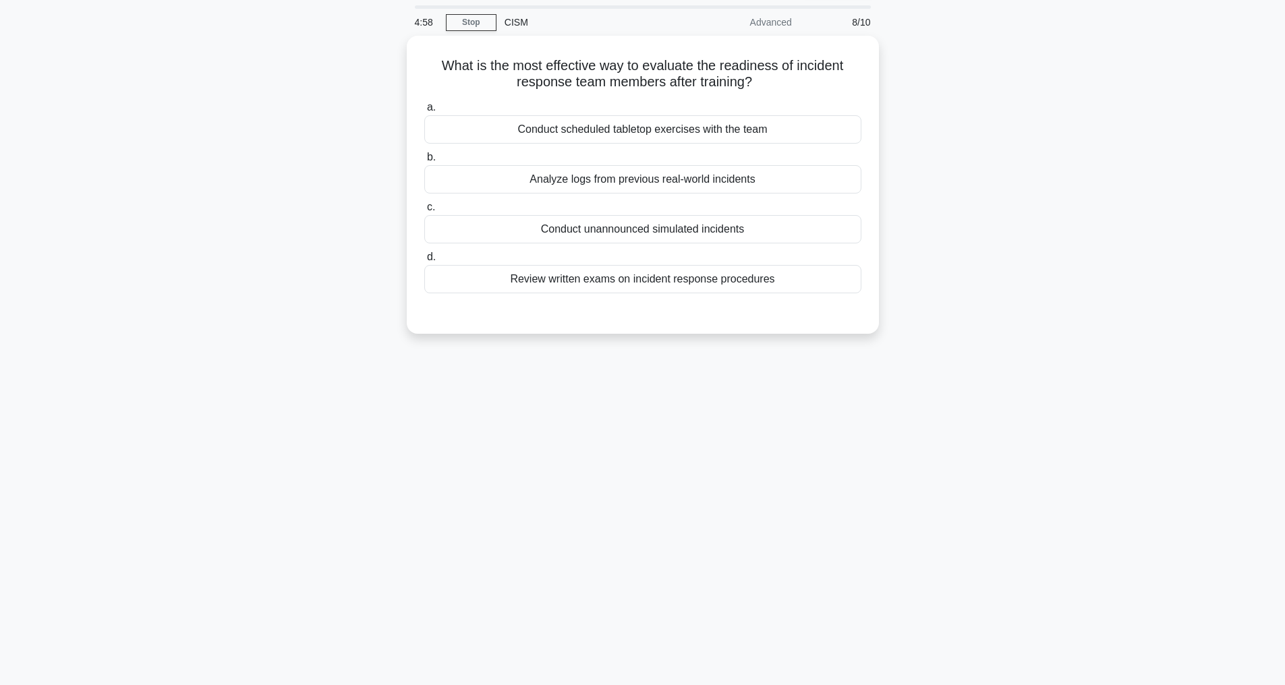
scroll to position [43, 0]
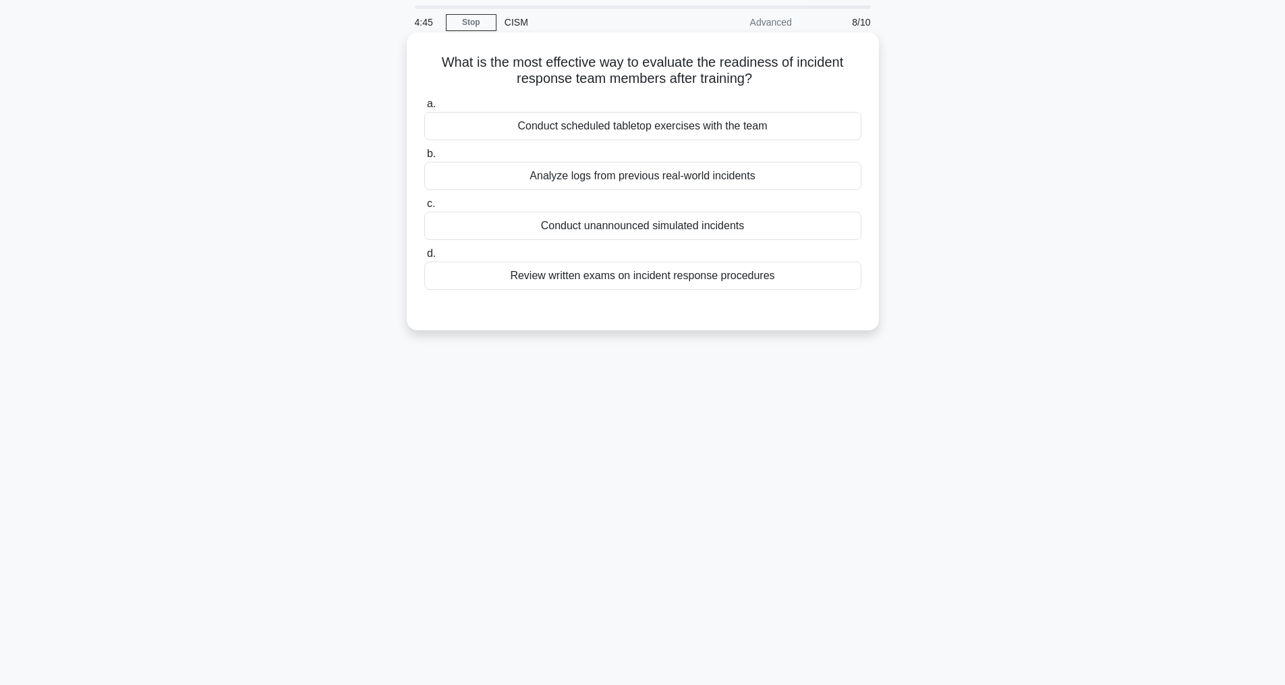
click at [575, 226] on div "Conduct unannounced simulated incidents" at bounding box center [642, 226] width 437 height 28
click at [424, 208] on input "c. Conduct unannounced simulated incidents" at bounding box center [424, 204] width 0 height 9
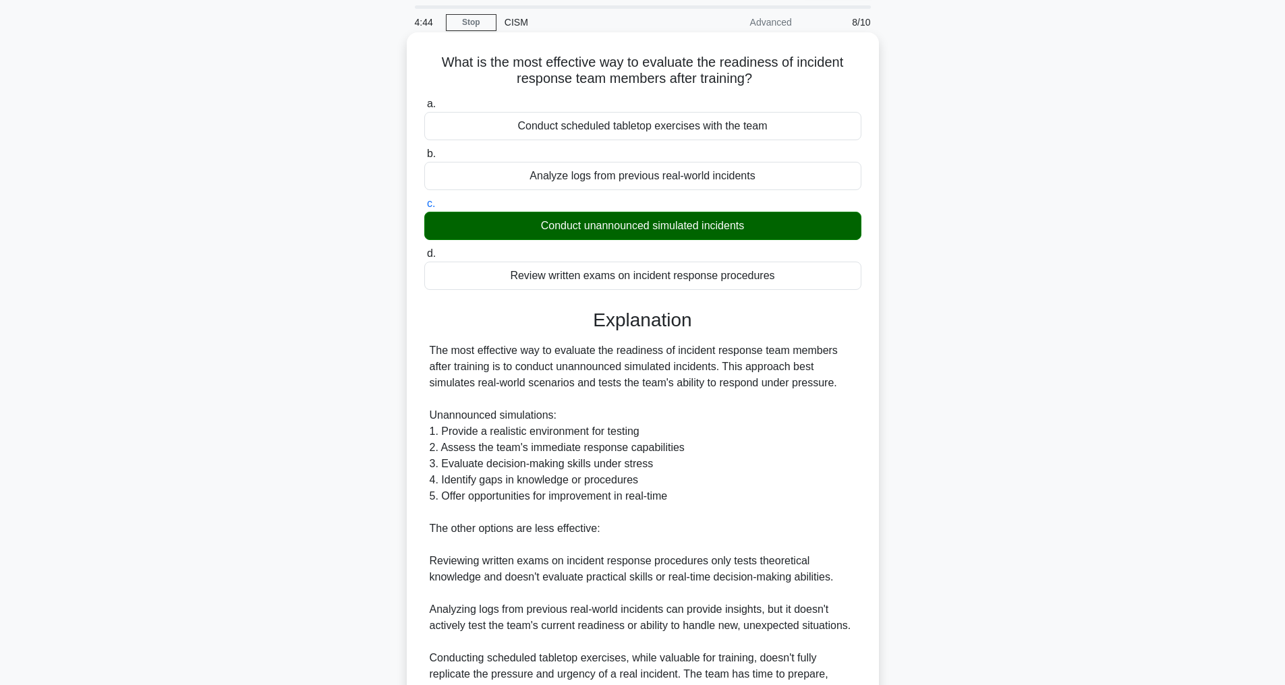
scroll to position [292, 0]
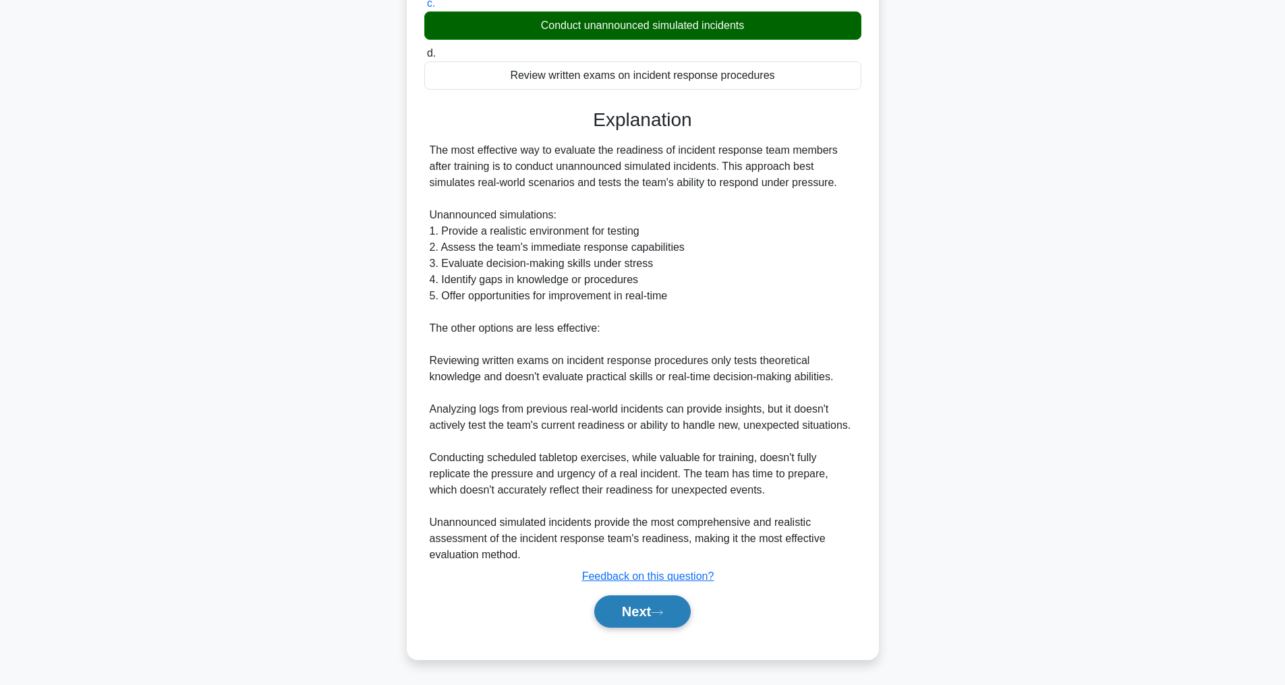
click at [665, 617] on button "Next" at bounding box center [642, 612] width 96 height 32
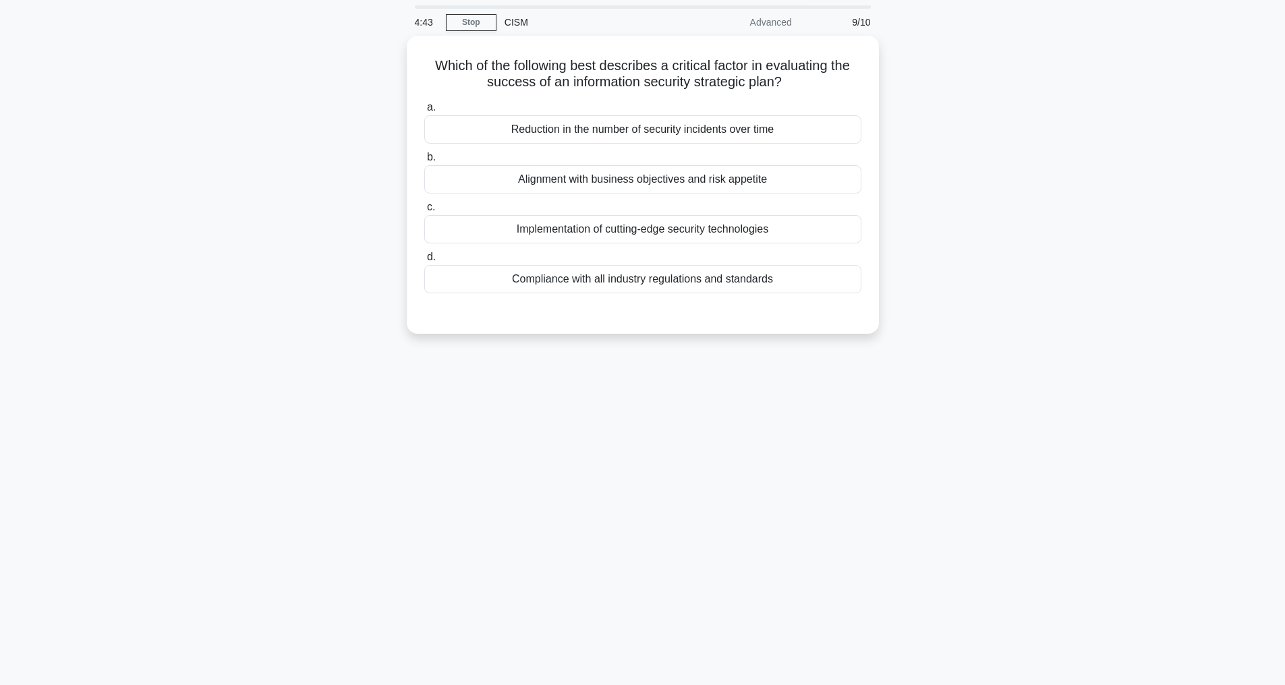
scroll to position [43, 0]
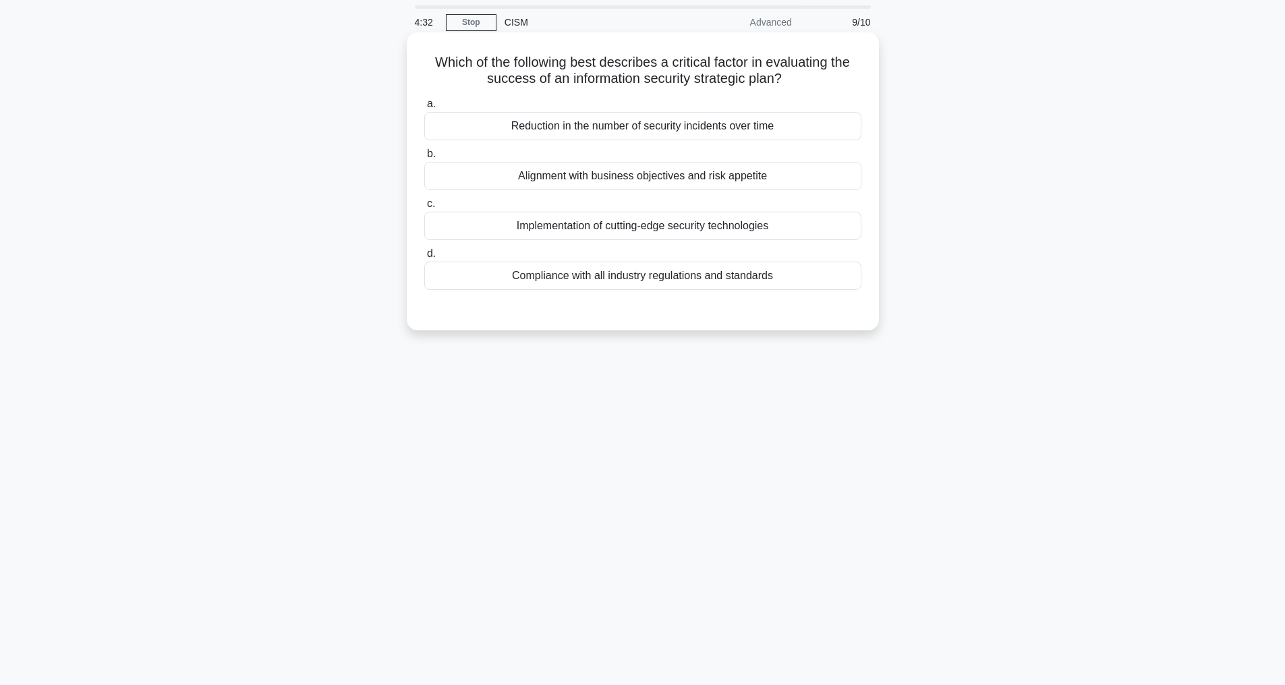
click at [544, 175] on div "Alignment with business objectives and risk appetite" at bounding box center [642, 176] width 437 height 28
click at [424, 159] on input "b. Alignment with business objectives and risk appetite" at bounding box center [424, 154] width 0 height 9
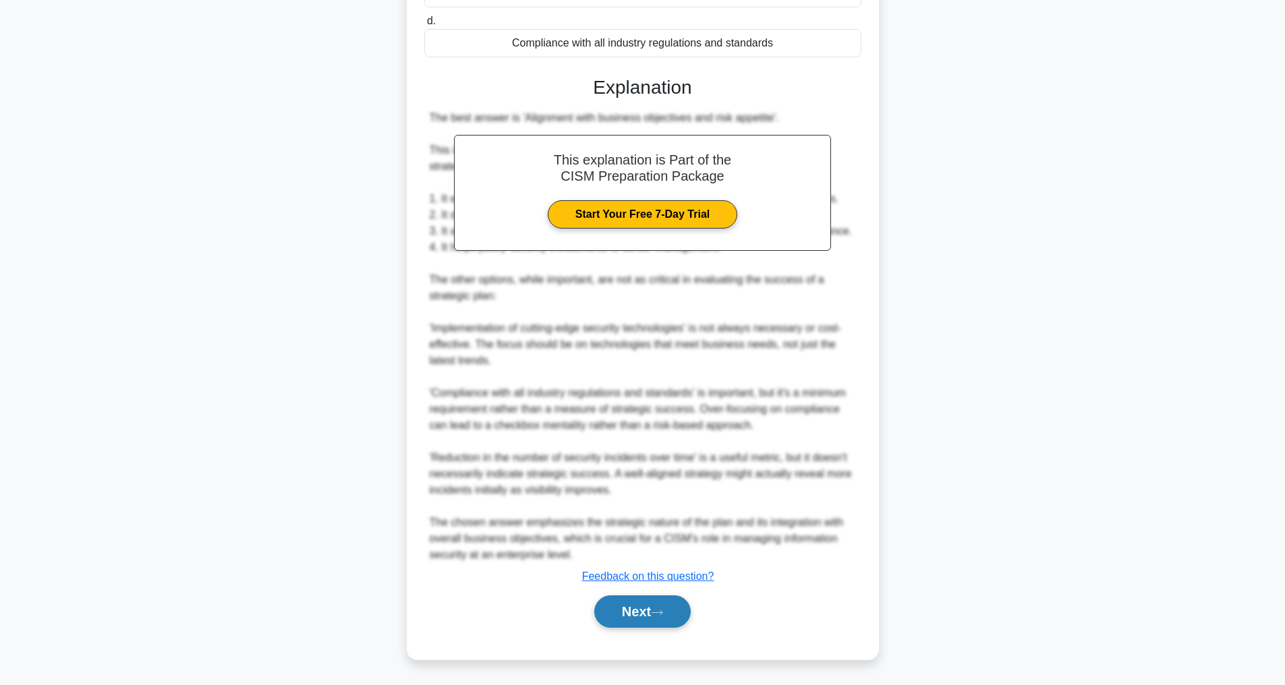
click at [659, 615] on icon at bounding box center [657, 612] width 12 height 7
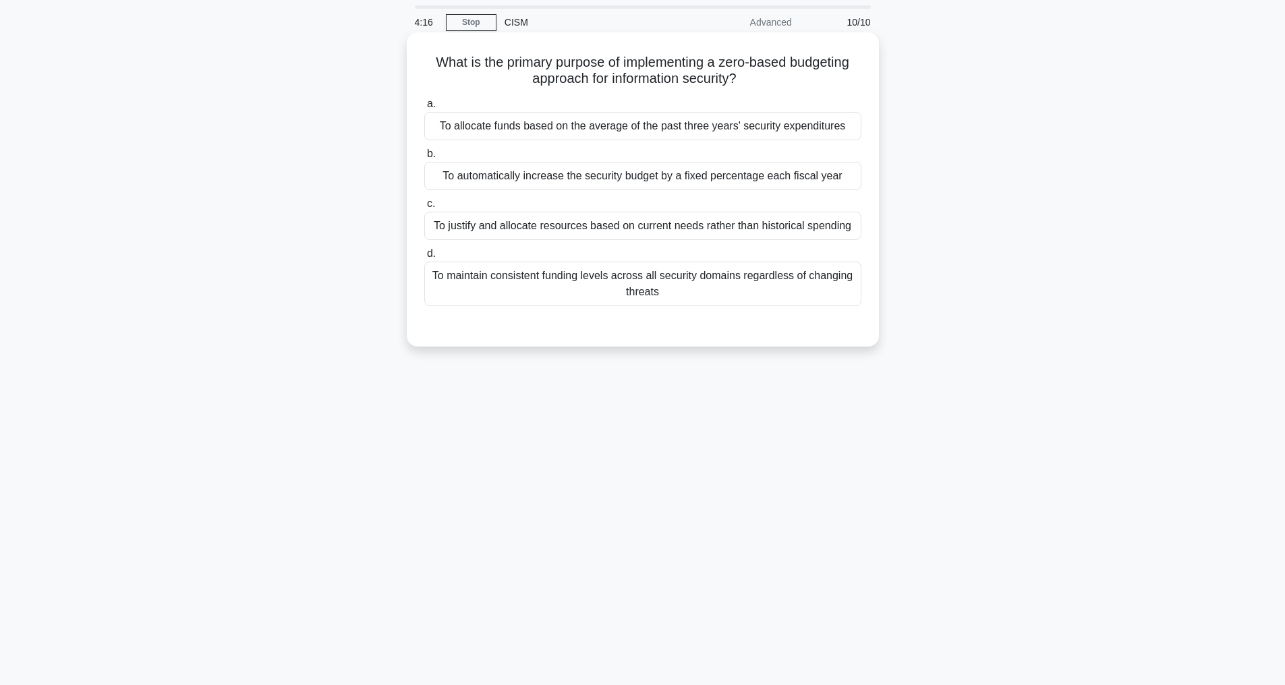
click at [635, 240] on div "To justify and allocate resources based on current needs rather than historical…" at bounding box center [642, 226] width 437 height 28
click at [424, 208] on input "c. To justify and allocate resources based on current needs rather than histori…" at bounding box center [424, 204] width 0 height 9
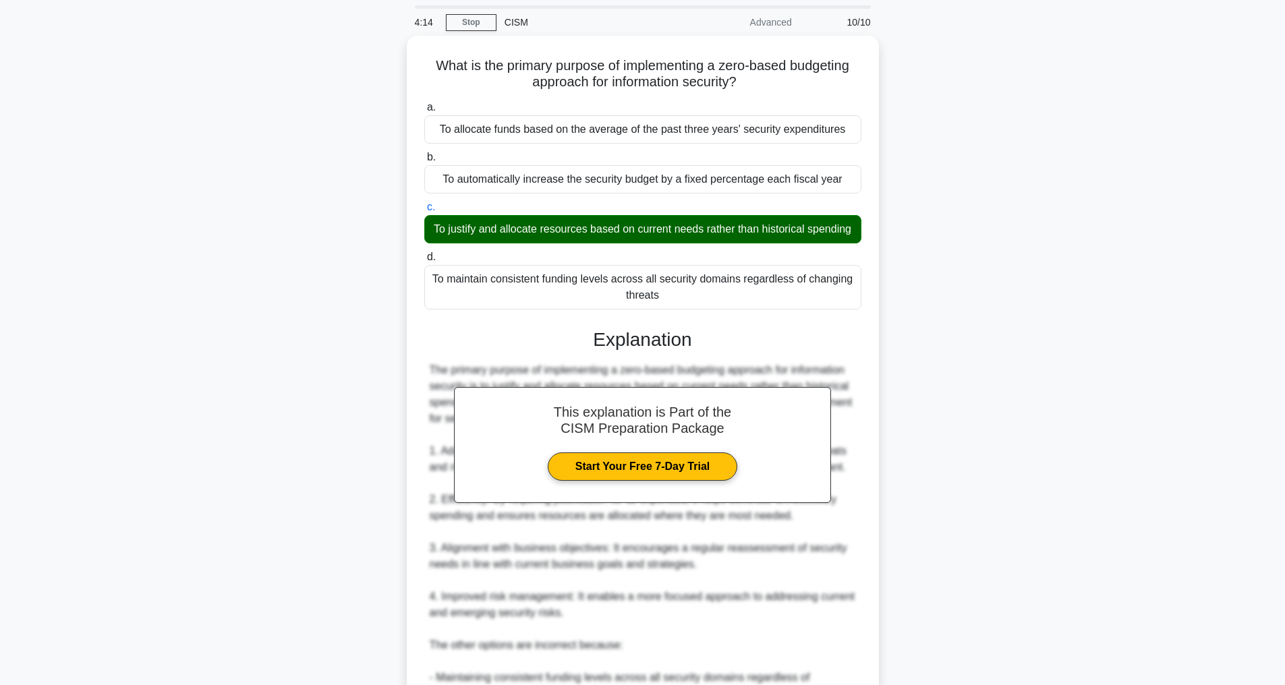
scroll to position [454, 0]
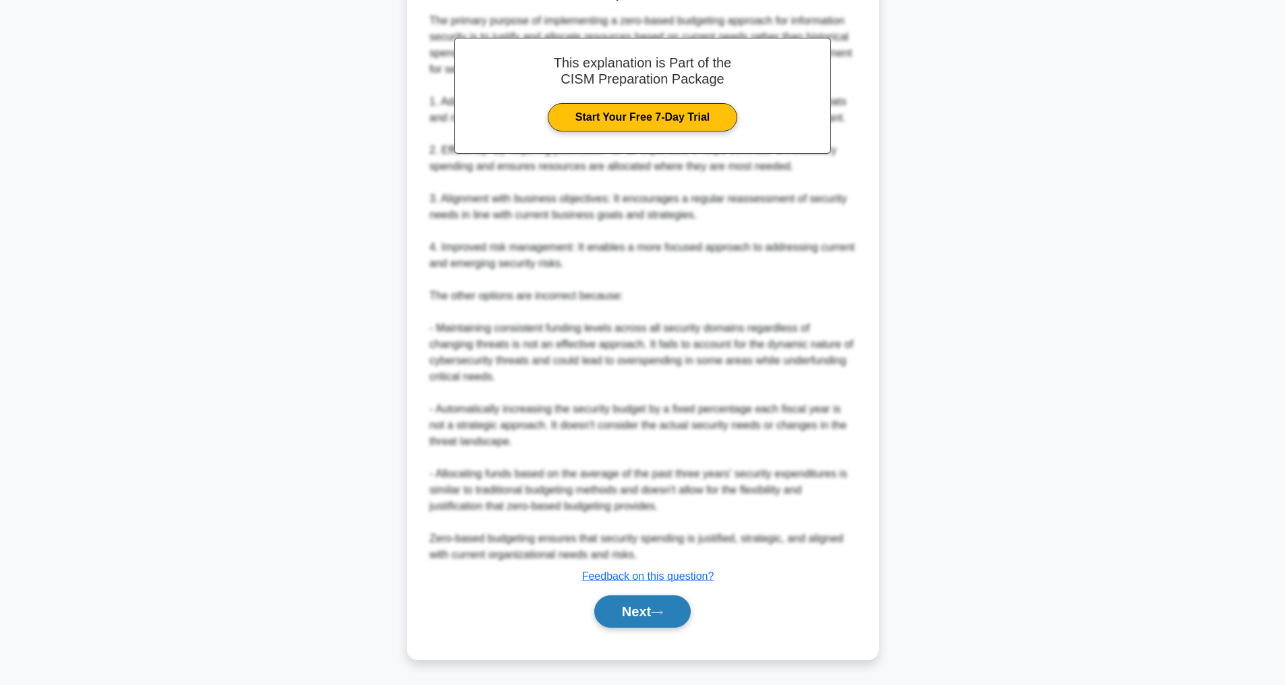
click at [648, 610] on button "Next" at bounding box center [642, 612] width 96 height 32
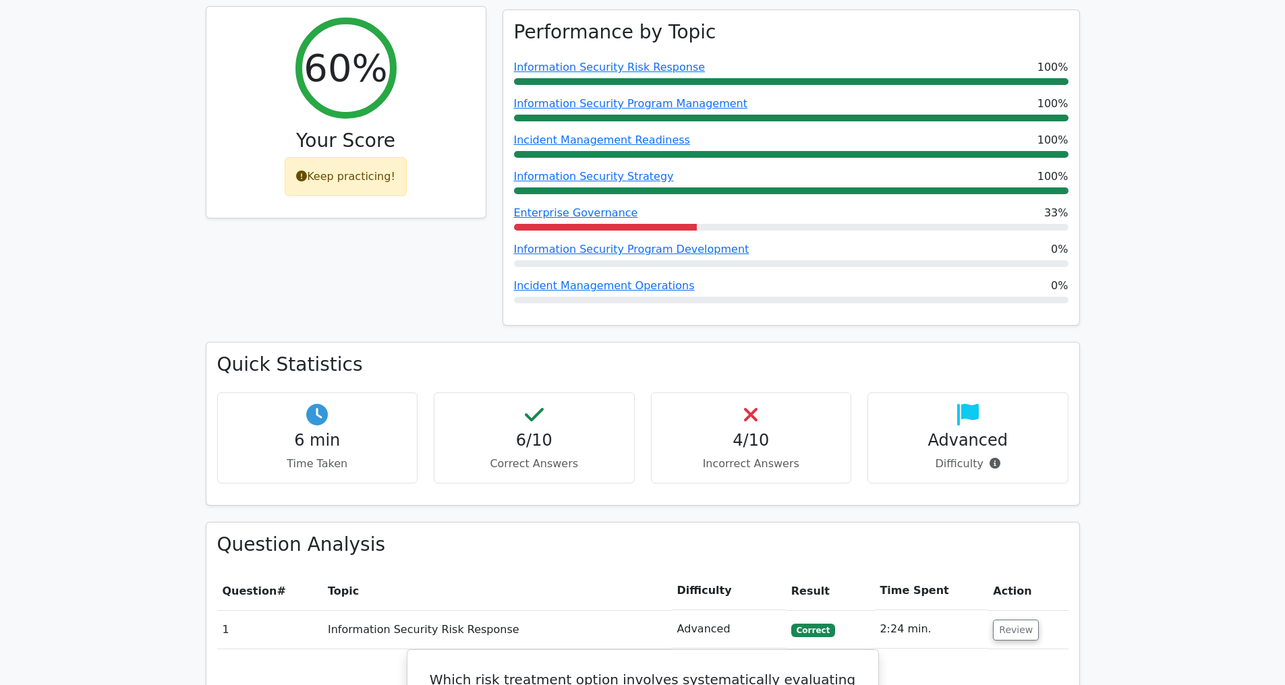
scroll to position [72, 0]
